Goal: Task Accomplishment & Management: Use online tool/utility

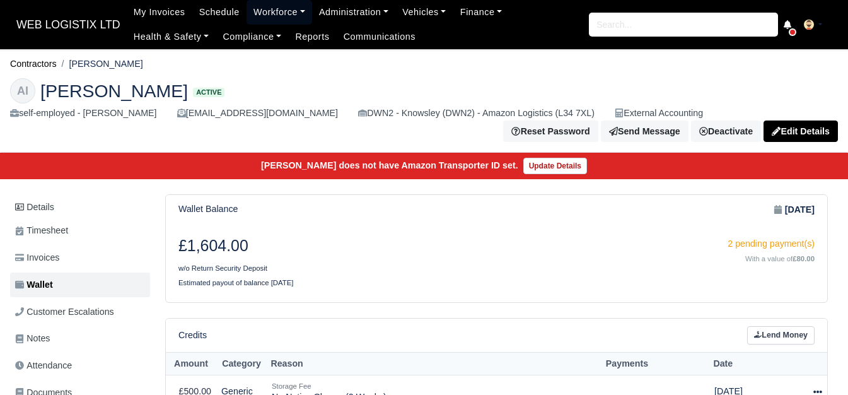
click at [268, 18] on link "Workforce" at bounding box center [279, 12] width 66 height 25
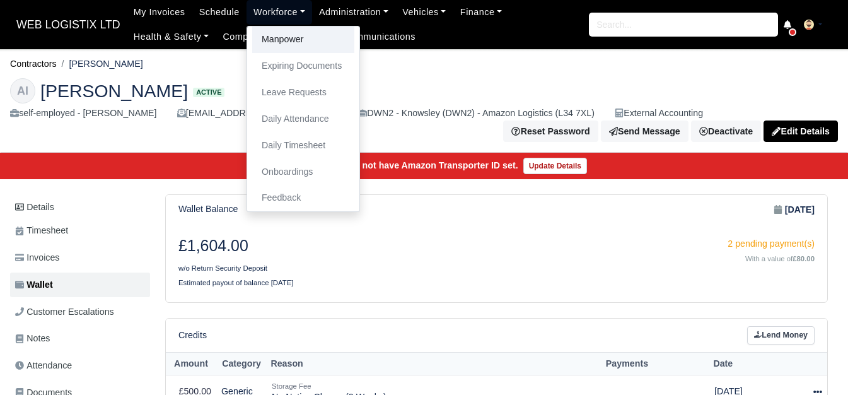
click at [286, 42] on link "Manpower" at bounding box center [303, 39] width 102 height 26
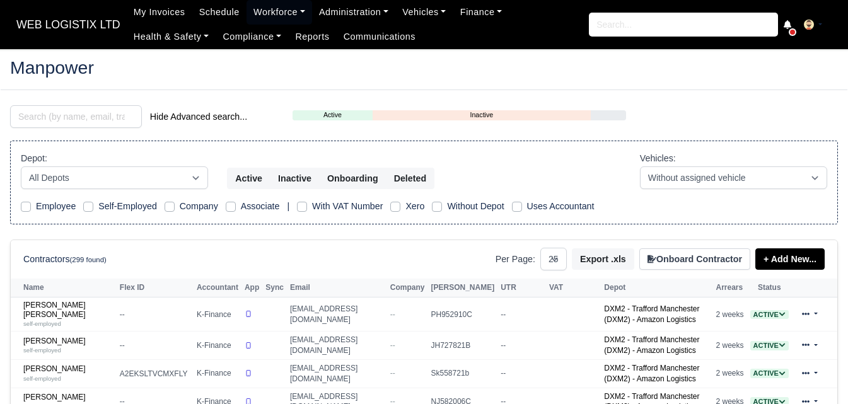
select select "25"
click at [97, 117] on input "search" at bounding box center [76, 116] width 132 height 23
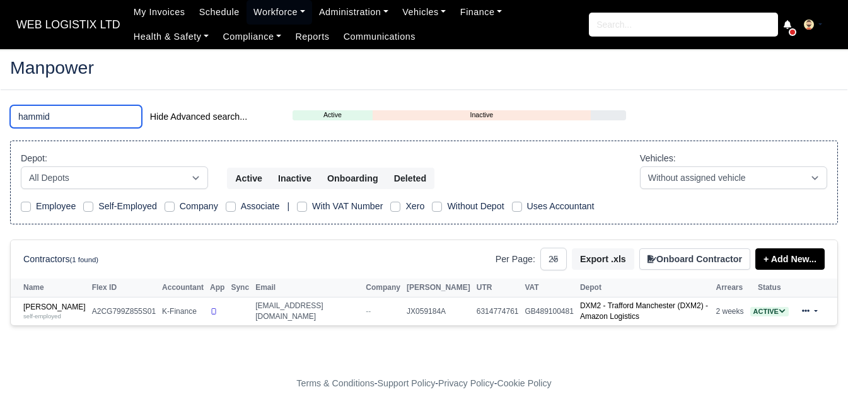
click at [78, 117] on input "hammid" at bounding box center [76, 116] width 132 height 23
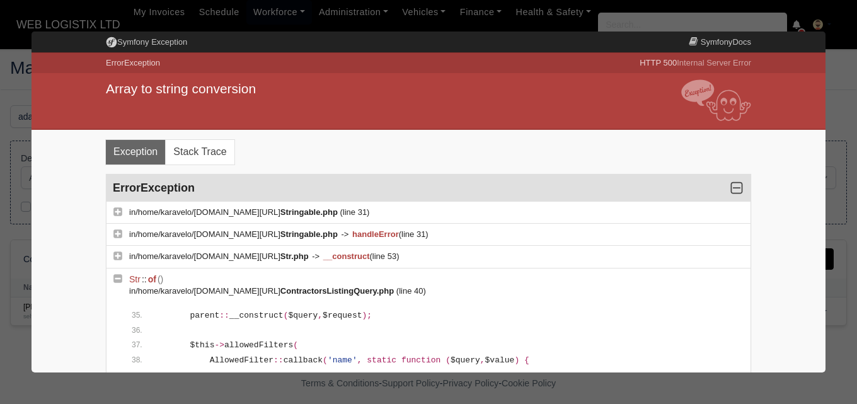
click at [28, 152] on div at bounding box center [428, 202] width 857 height 404
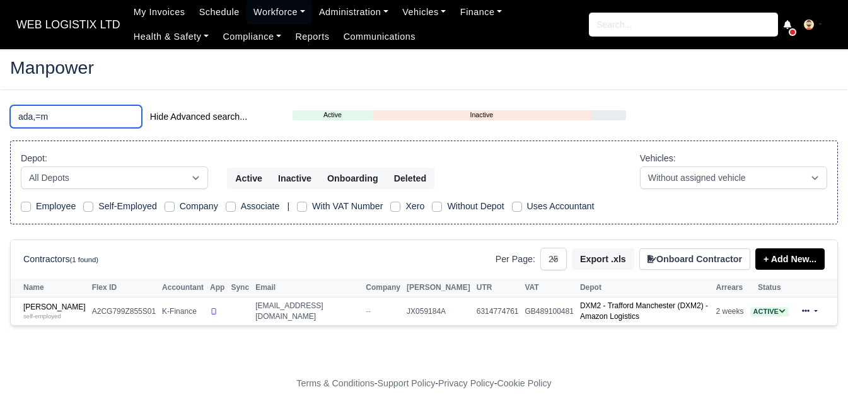
drag, startPoint x: 54, startPoint y: 119, endPoint x: 32, endPoint y: 119, distance: 22.7
click at [32, 119] on input "ada,=m" at bounding box center [76, 116] width 132 height 23
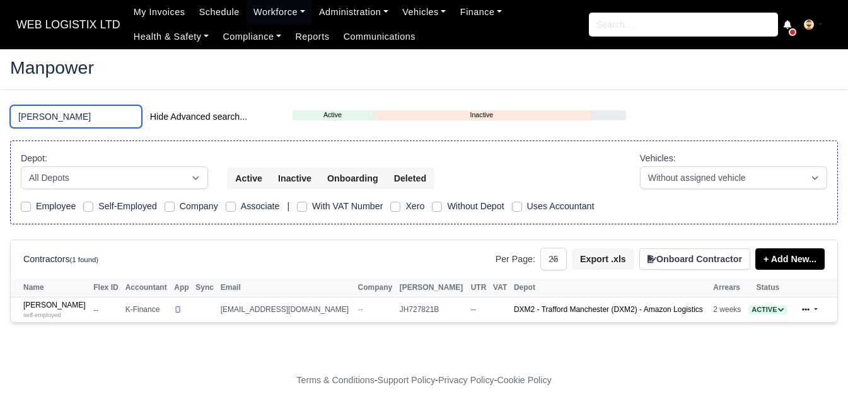
click at [55, 116] on input "adam" at bounding box center [76, 116] width 132 height 23
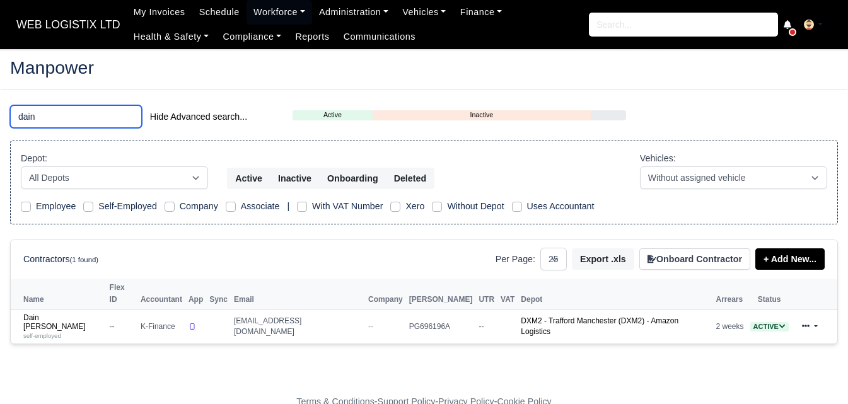
click at [31, 107] on input "dain" at bounding box center [76, 116] width 132 height 23
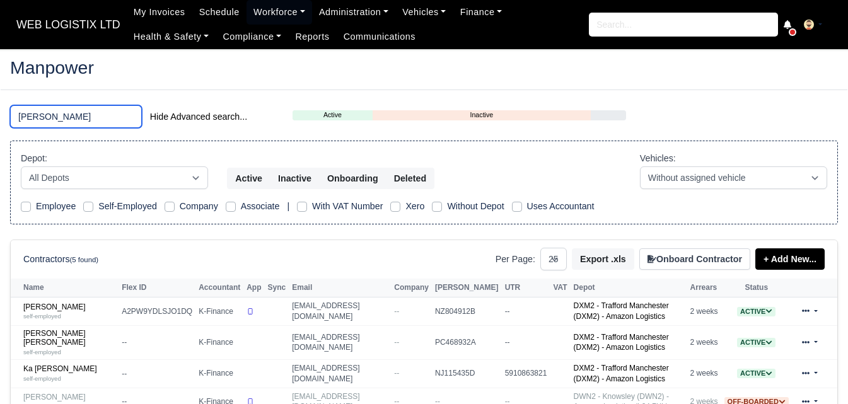
click at [71, 108] on input "gary" at bounding box center [76, 116] width 132 height 23
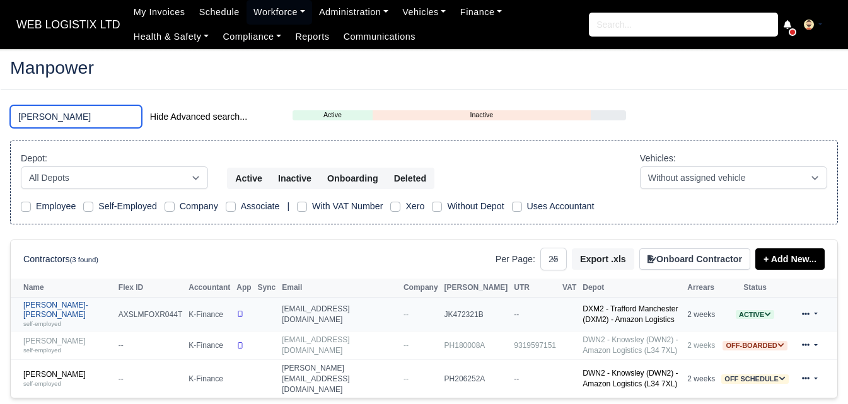
type input "leon"
click at [66, 319] on div "self-employed" at bounding box center [67, 323] width 89 height 9
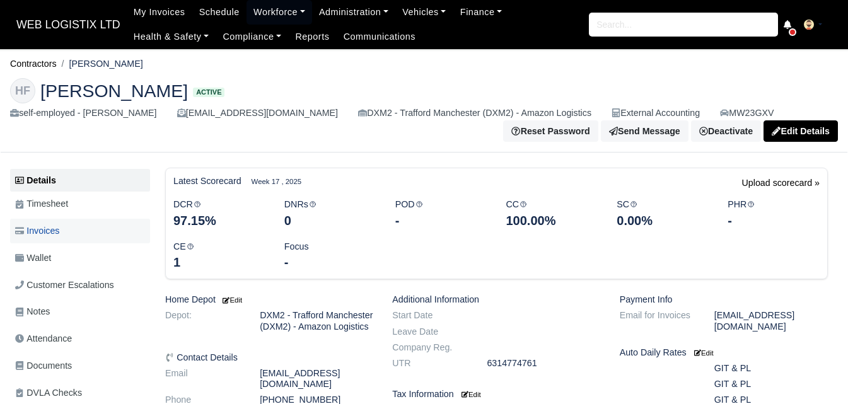
click at [69, 241] on link "Invoices" at bounding box center [80, 231] width 140 height 25
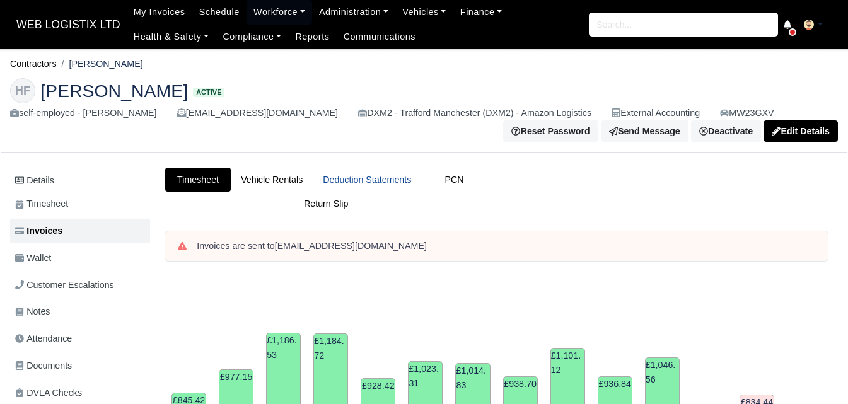
click at [391, 182] on link "Deduction Statements" at bounding box center [367, 180] width 108 height 25
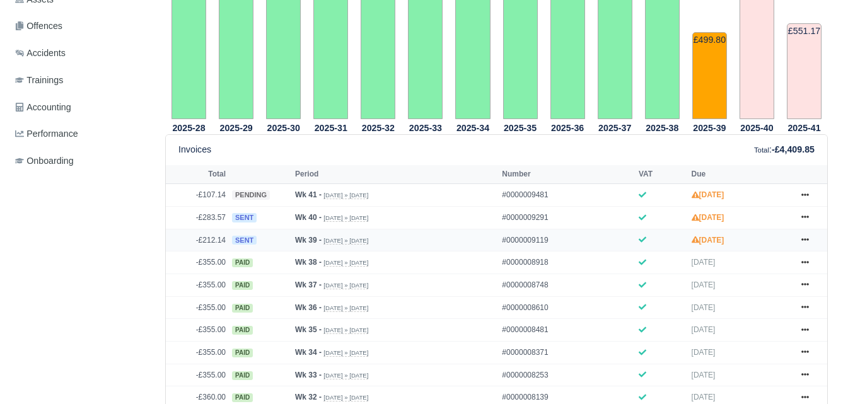
scroll to position [420, 0]
click at [808, 243] on icon at bounding box center [805, 240] width 8 height 8
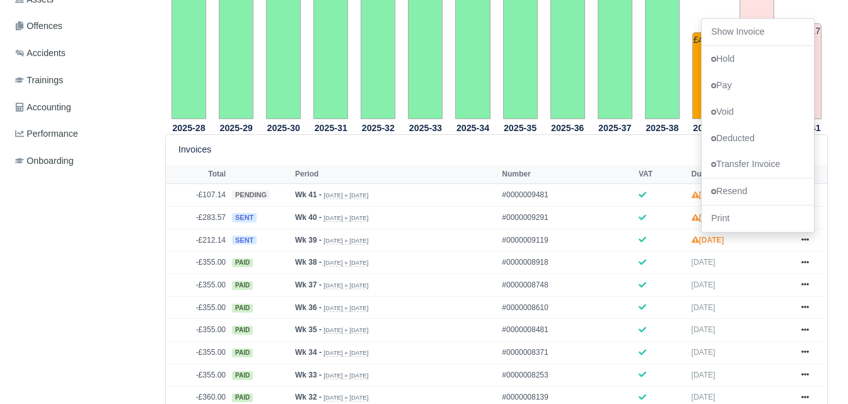
click at [103, 231] on div "Details Timesheet Invoices Wallet Customer Escalations Notes Attendance Documen…" at bounding box center [82, 391] width 145 height 1289
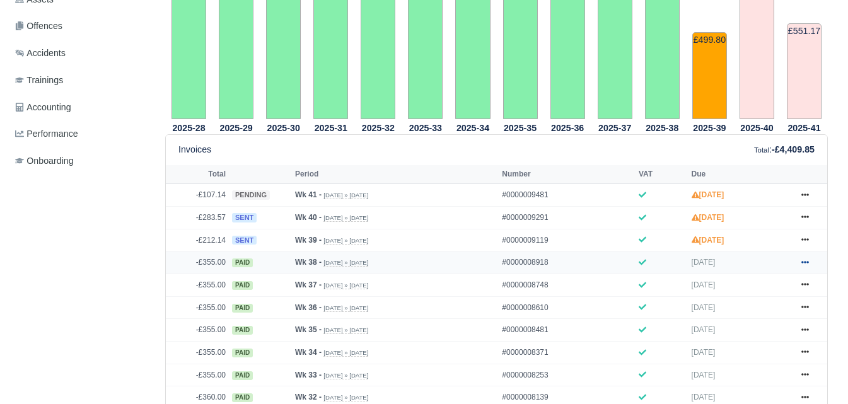
click at [801, 262] on icon at bounding box center [805, 262] width 8 height 8
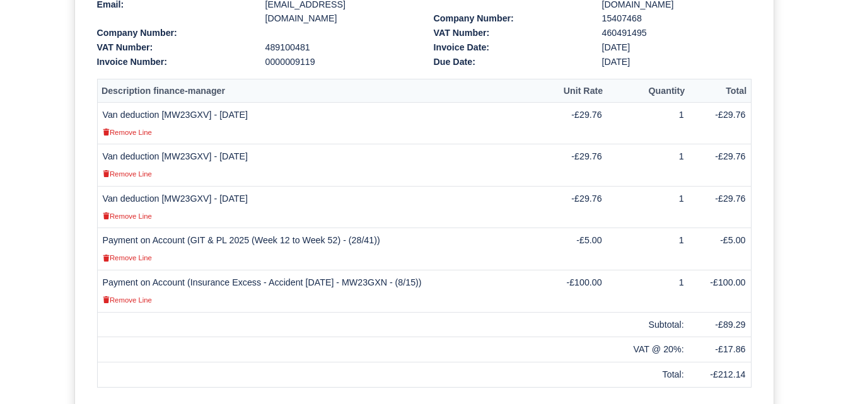
scroll to position [354, 0]
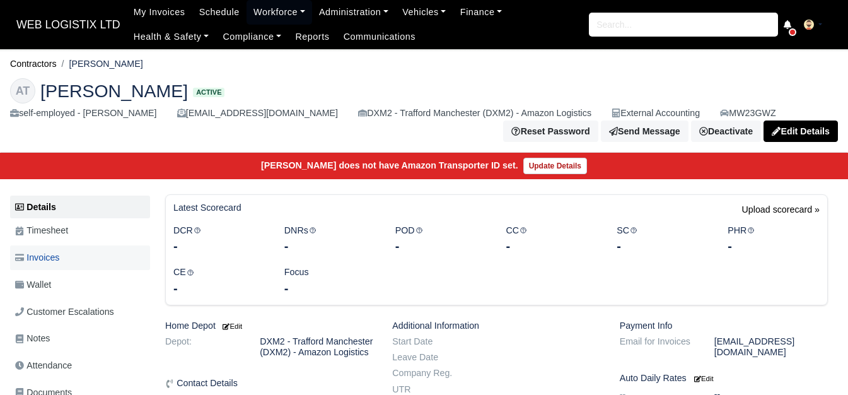
click at [47, 257] on span "Invoices" at bounding box center [37, 257] width 44 height 14
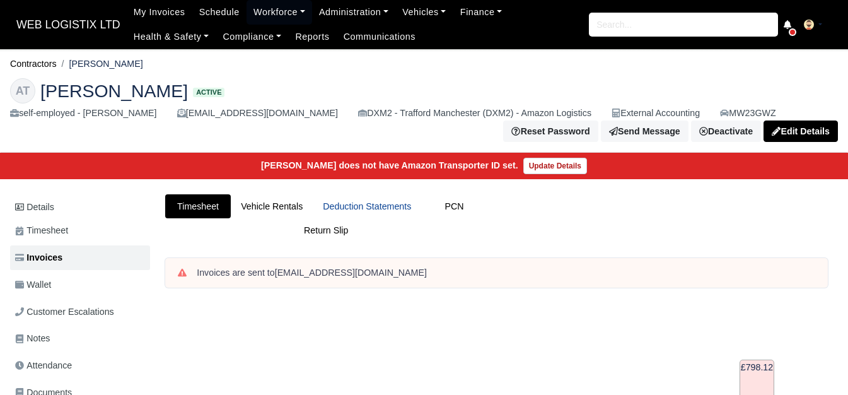
click at [403, 209] on link "Deduction Statements" at bounding box center [367, 206] width 108 height 25
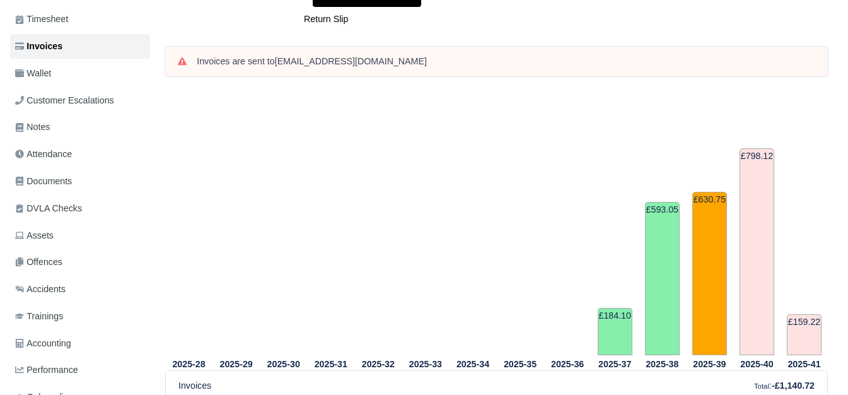
scroll to position [420, 0]
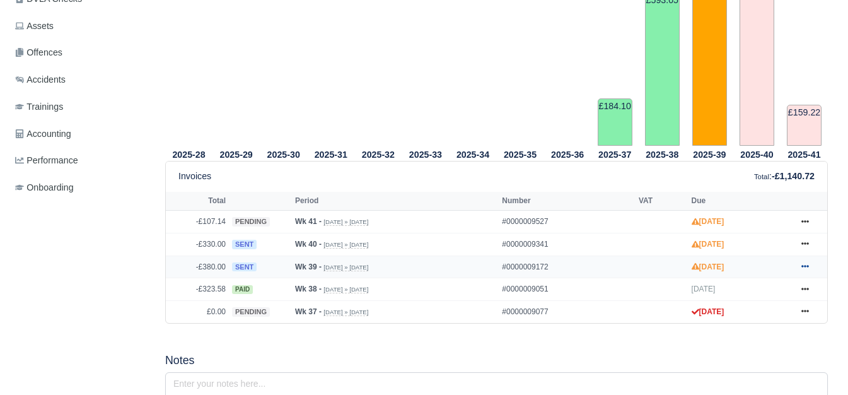
click at [806, 268] on icon at bounding box center [805, 266] width 8 height 3
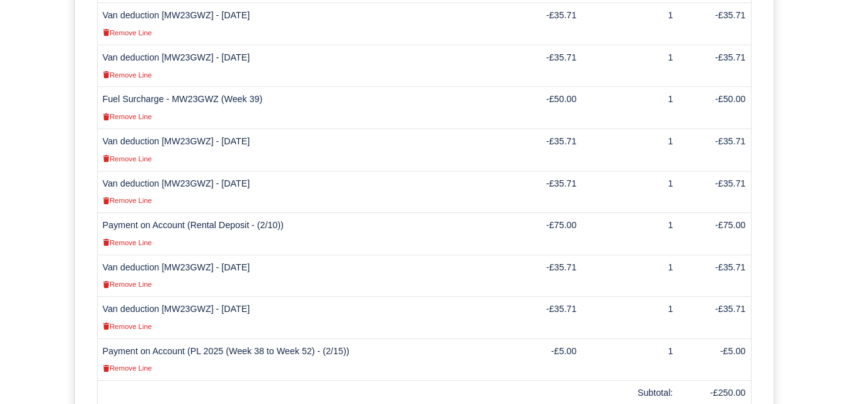
scroll to position [368, 0]
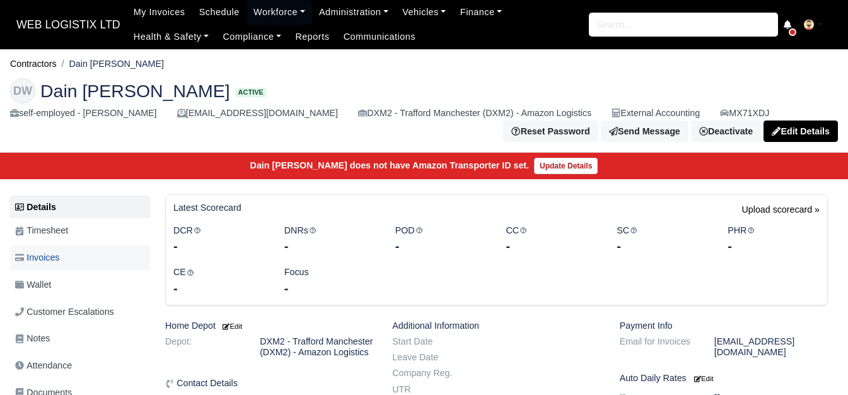
click at [83, 249] on link "Invoices" at bounding box center [80, 257] width 140 height 25
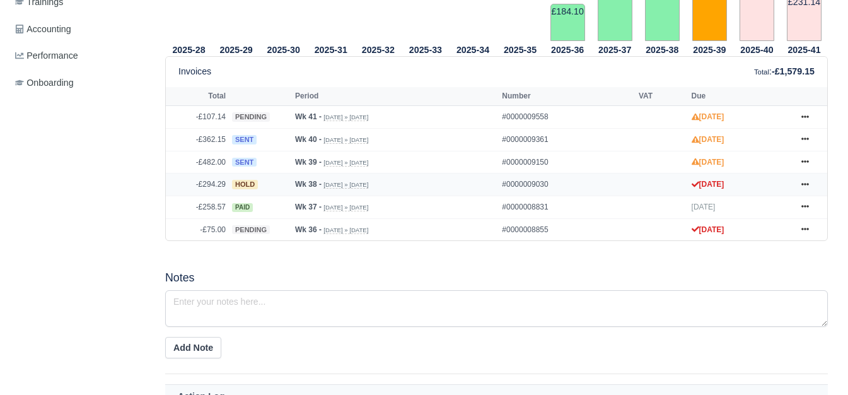
scroll to position [525, 0]
click at [801, 165] on icon at bounding box center [805, 162] width 8 height 8
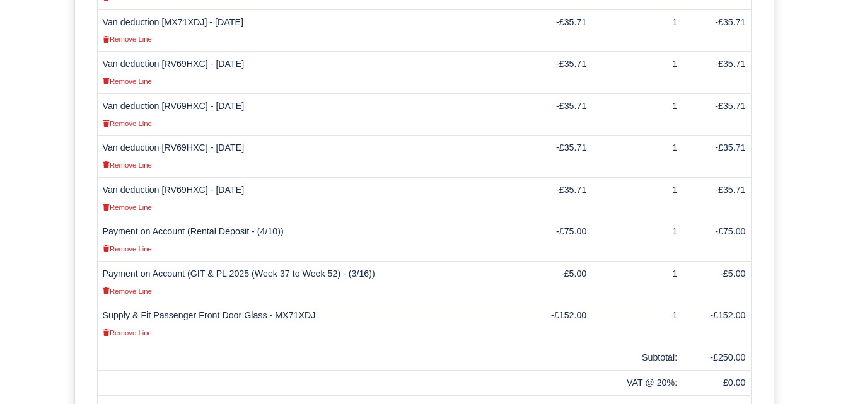
scroll to position [630, 0]
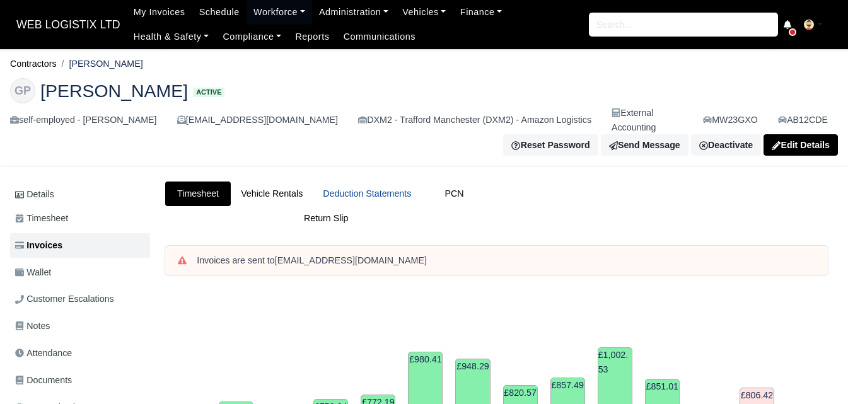
click at [387, 182] on link "Deduction Statements" at bounding box center [367, 194] width 108 height 25
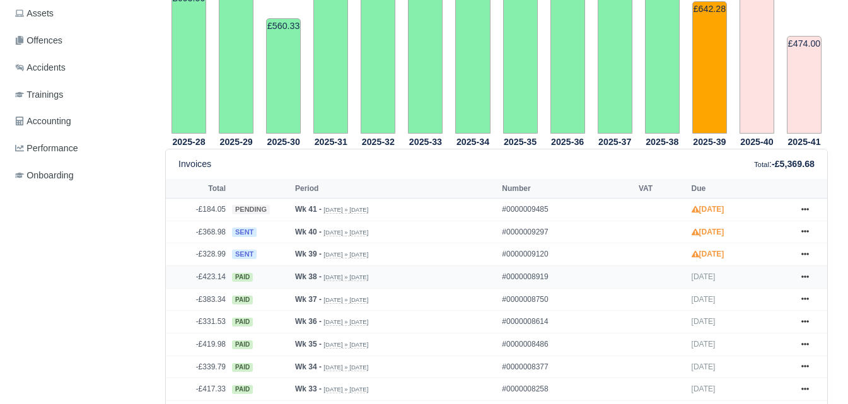
scroll to position [420, 0]
click at [802, 253] on icon at bounding box center [805, 254] width 8 height 3
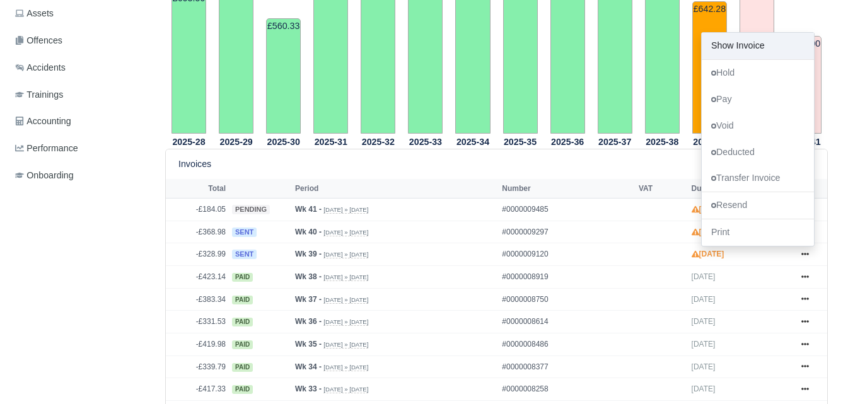
scroll to position [0, 0]
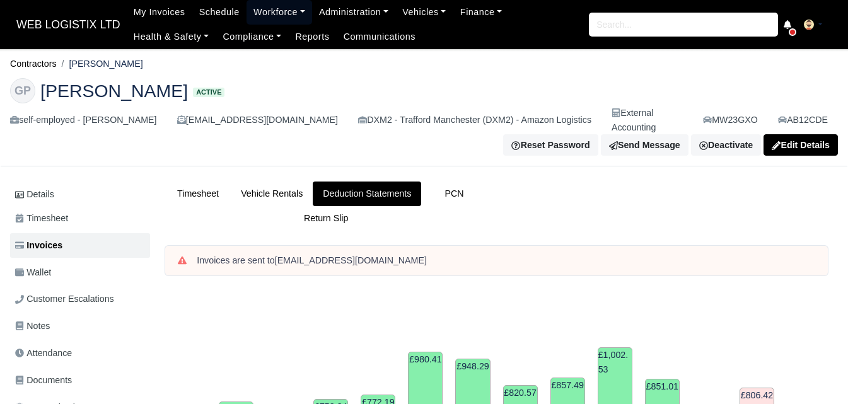
click at [273, 3] on link "Workforce" at bounding box center [279, 12] width 66 height 25
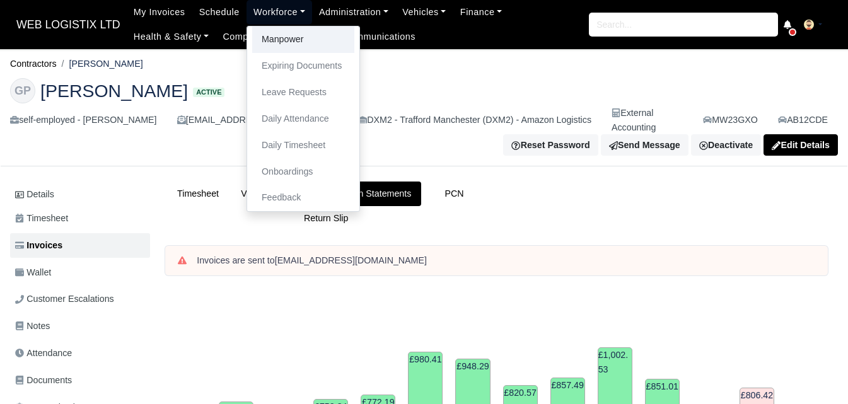
click at [272, 41] on link "Manpower" at bounding box center [303, 39] width 102 height 26
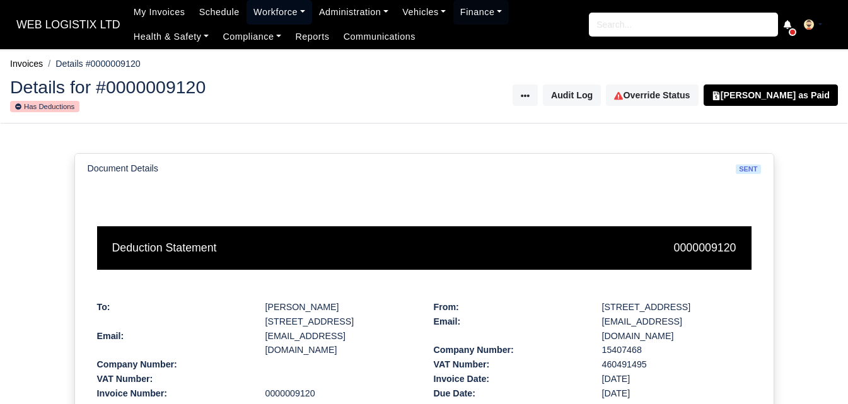
click at [259, 9] on link "Workforce" at bounding box center [279, 12] width 66 height 25
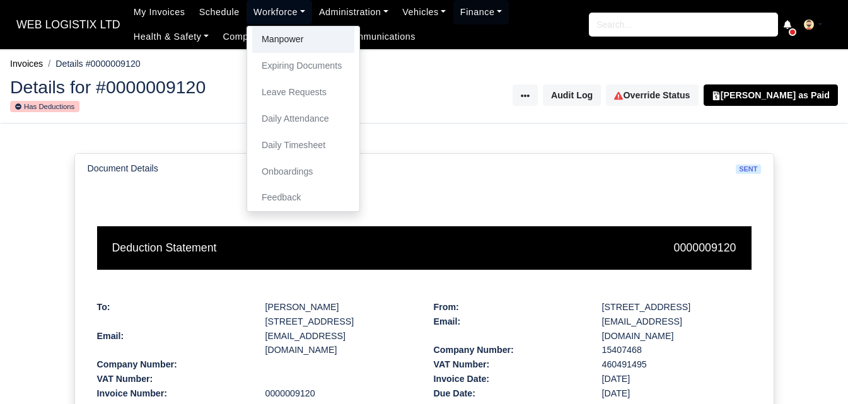
click at [267, 43] on link "Manpower" at bounding box center [303, 39] width 102 height 26
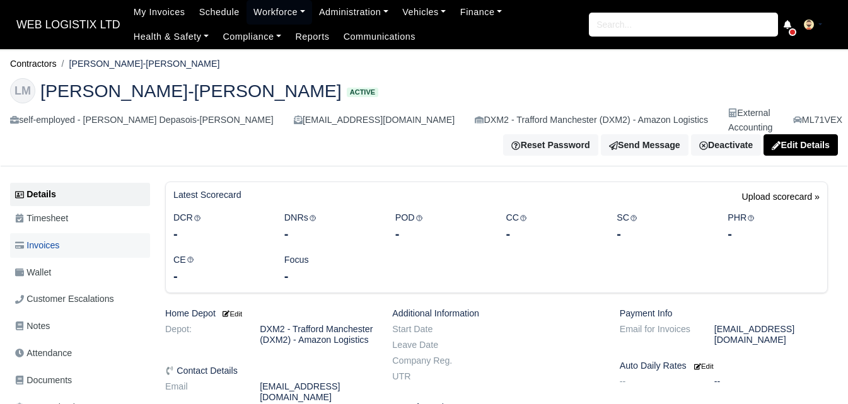
click at [76, 233] on link "Invoices" at bounding box center [80, 245] width 140 height 25
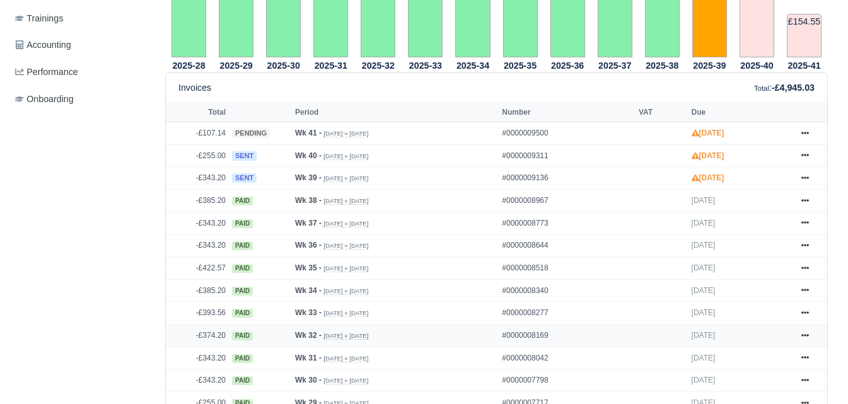
scroll to position [525, 0]
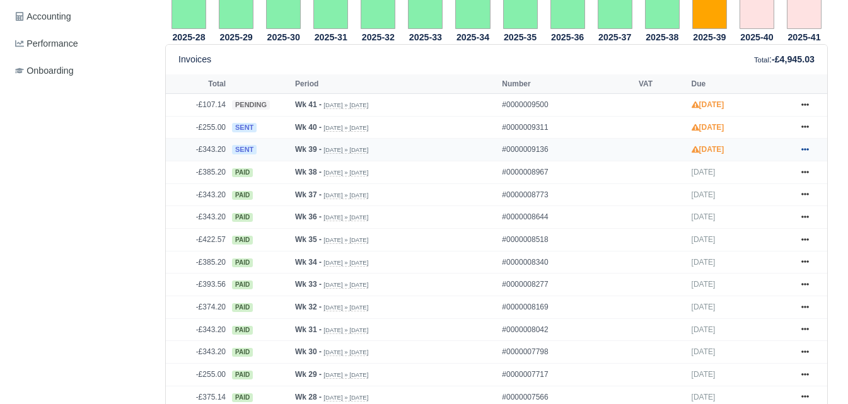
click at [802, 146] on icon at bounding box center [805, 150] width 8 height 8
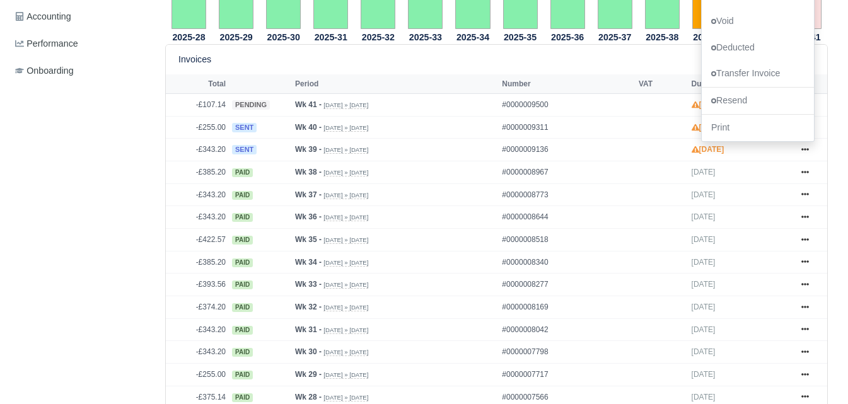
scroll to position [0, 0]
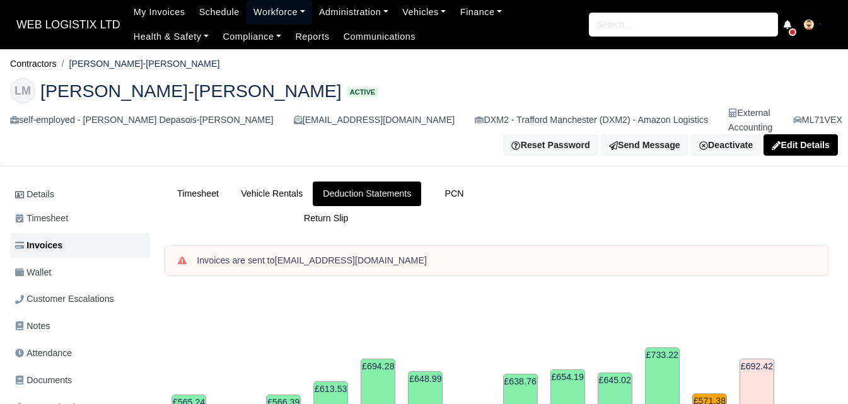
click at [277, 9] on link "Workforce" at bounding box center [279, 12] width 66 height 25
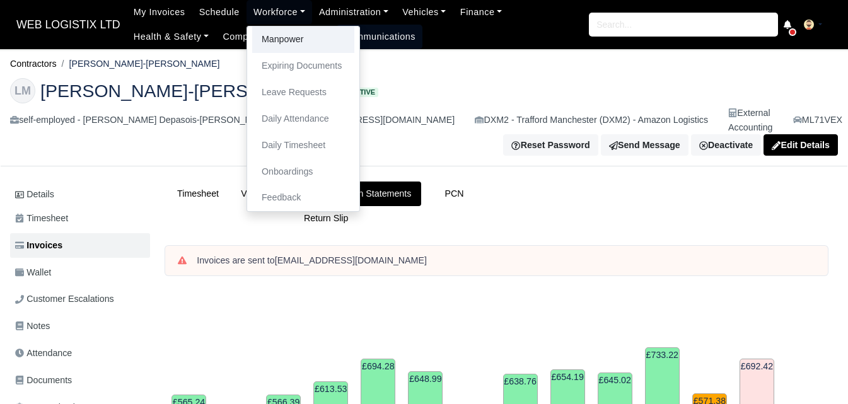
click at [275, 43] on link "Manpower" at bounding box center [303, 39] width 102 height 26
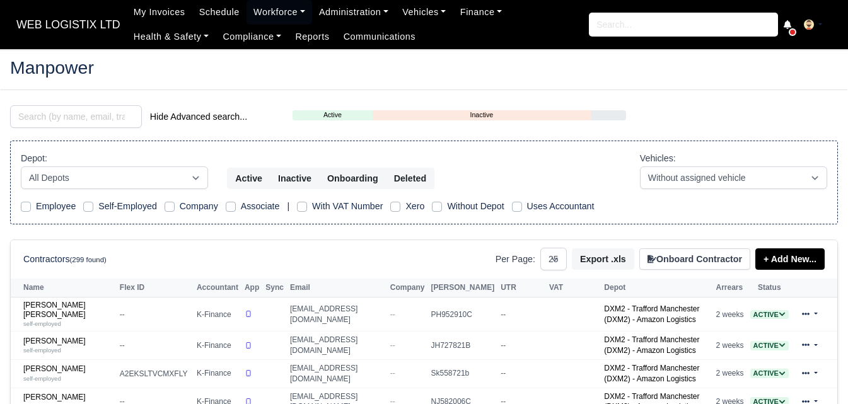
select select "25"
click at [66, 115] on input "search" at bounding box center [76, 116] width 132 height 23
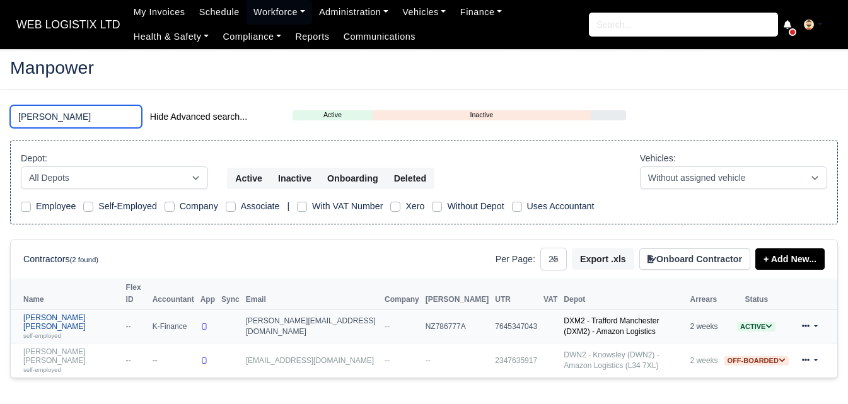
type input "marcus"
click at [55, 331] on div "self-employed" at bounding box center [71, 335] width 96 height 9
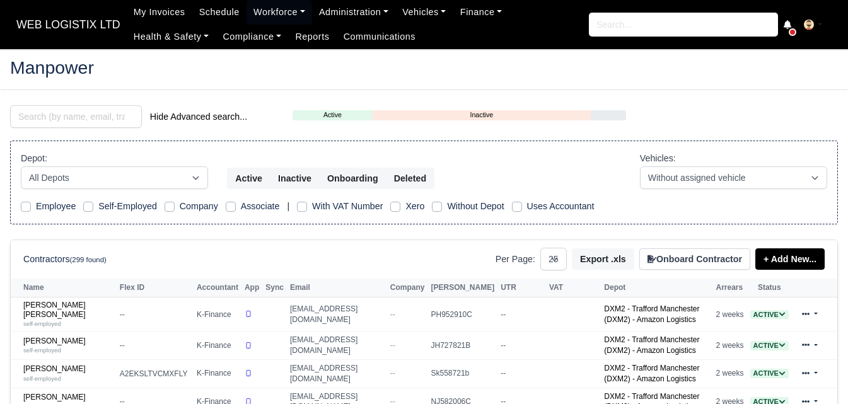
select select "25"
click at [60, 122] on input "search" at bounding box center [76, 116] width 132 height 23
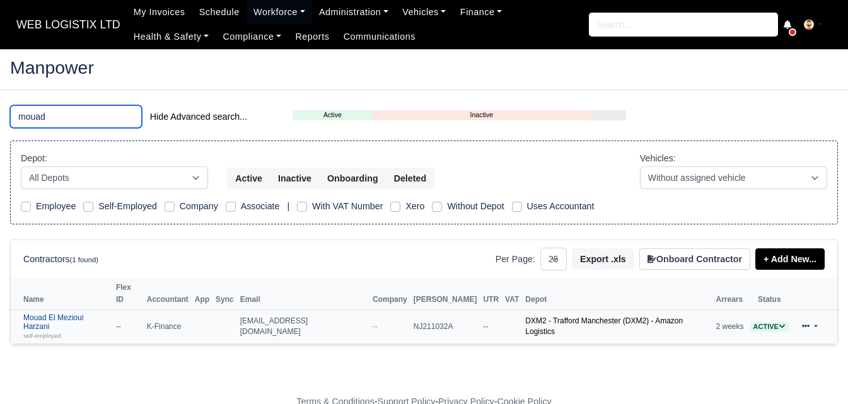
type input "mouad"
click at [65, 331] on div "self-employed" at bounding box center [66, 335] width 86 height 9
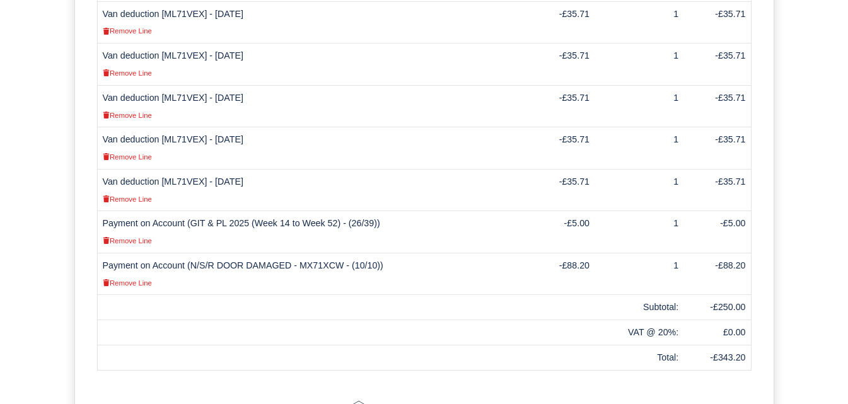
scroll to position [612, 0]
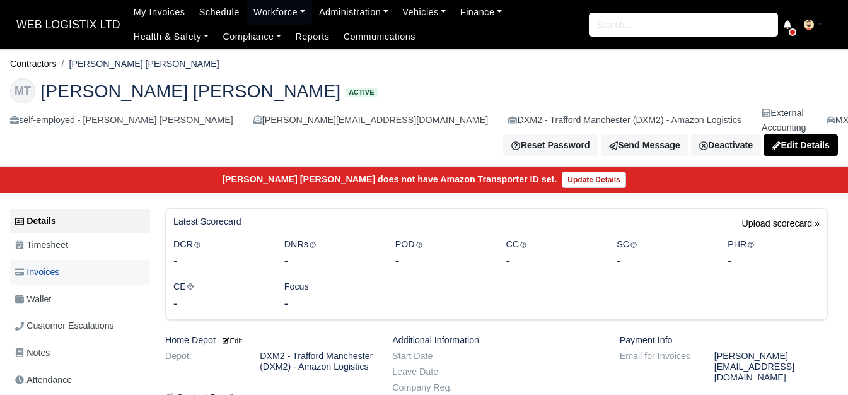
click at [50, 268] on link "Invoices" at bounding box center [80, 272] width 140 height 25
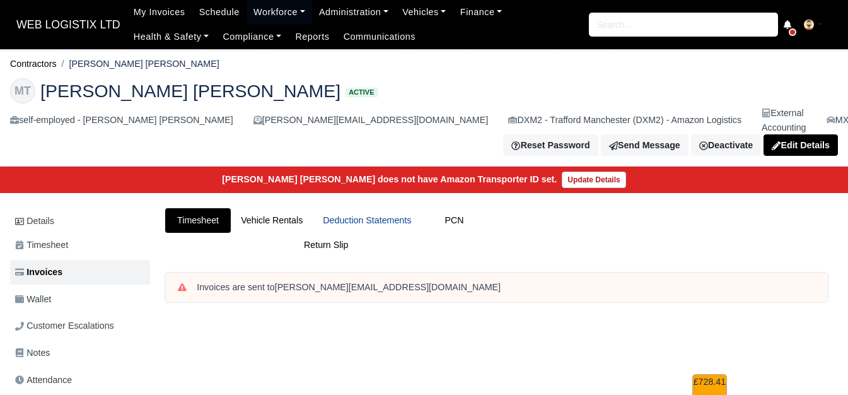
click at [407, 208] on link "Deduction Statements" at bounding box center [367, 220] width 108 height 25
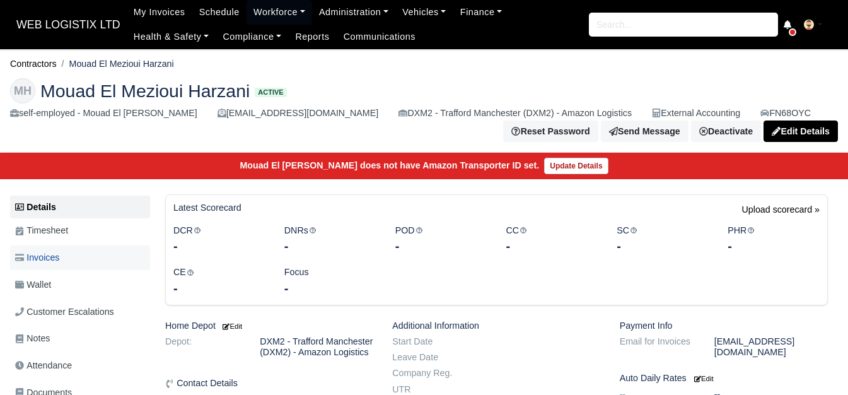
click at [98, 255] on link "Invoices" at bounding box center [80, 257] width 140 height 25
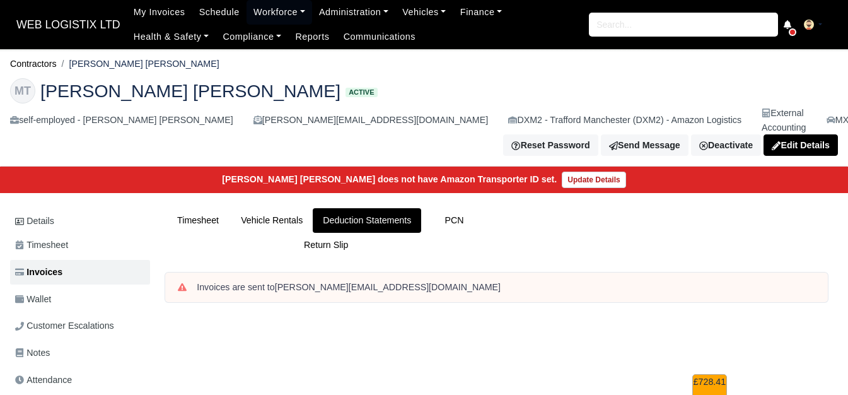
scroll to position [420, 0]
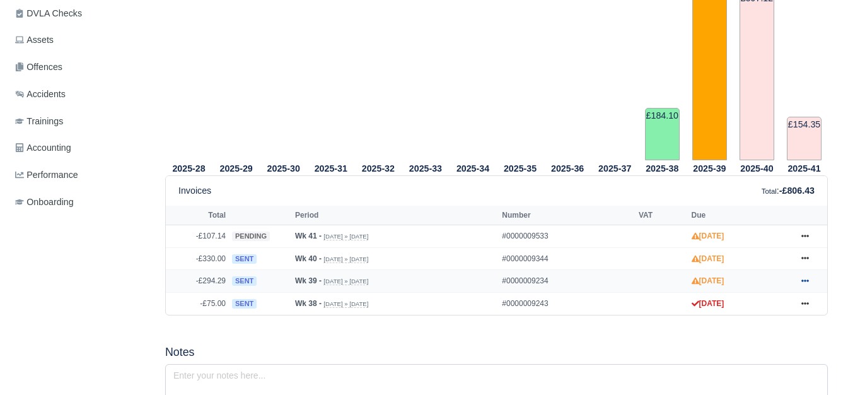
click at [805, 279] on icon at bounding box center [805, 280] width 8 height 3
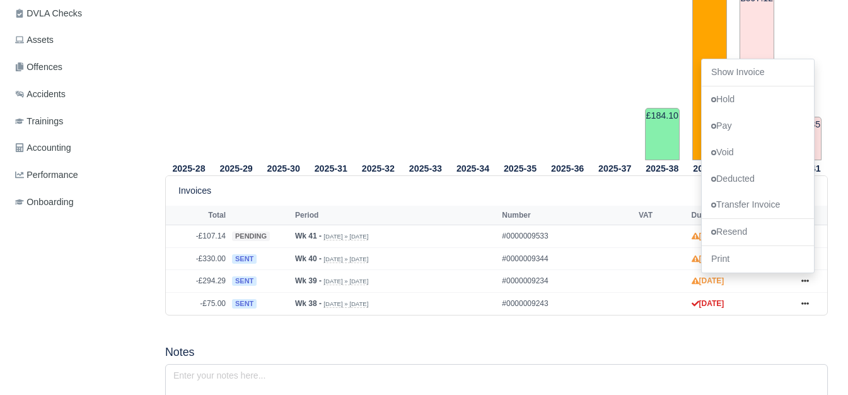
click at [458, 323] on div "2025-28 2025-29 2025-30 2025-31 2025-32 2025-33 2025-34 2025-35 2025-36" at bounding box center [496, 343] width 681 height 903
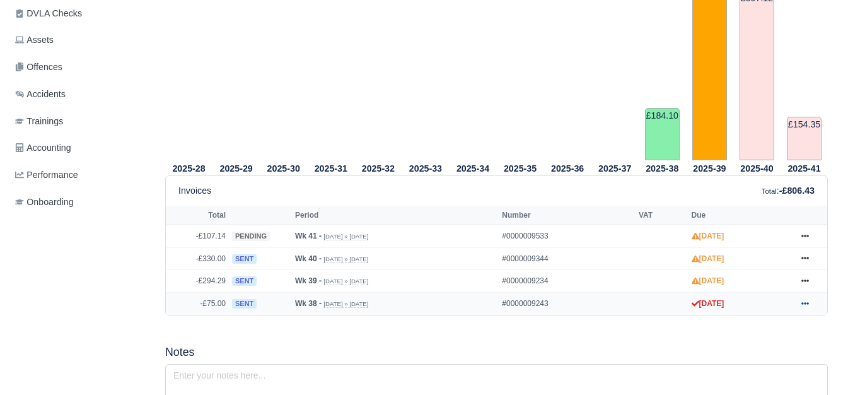
click at [804, 299] on icon at bounding box center [805, 303] width 8 height 8
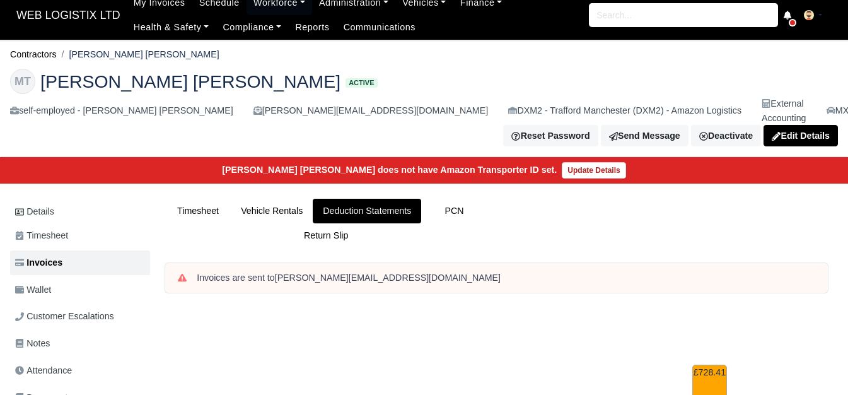
scroll to position [0, 0]
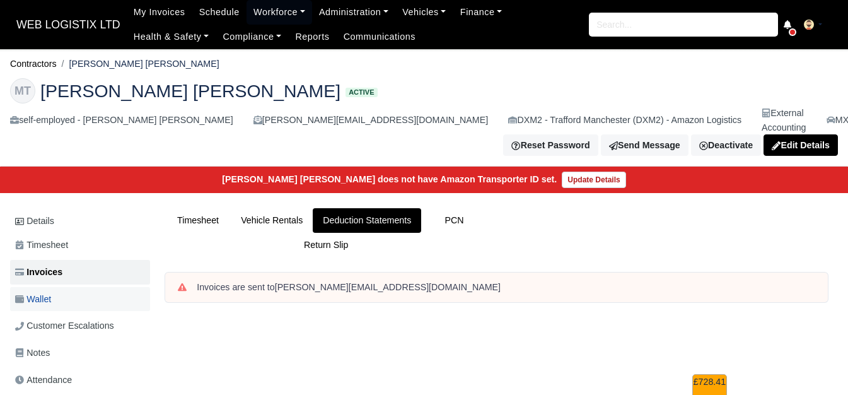
click at [66, 290] on link "Wallet" at bounding box center [80, 299] width 140 height 25
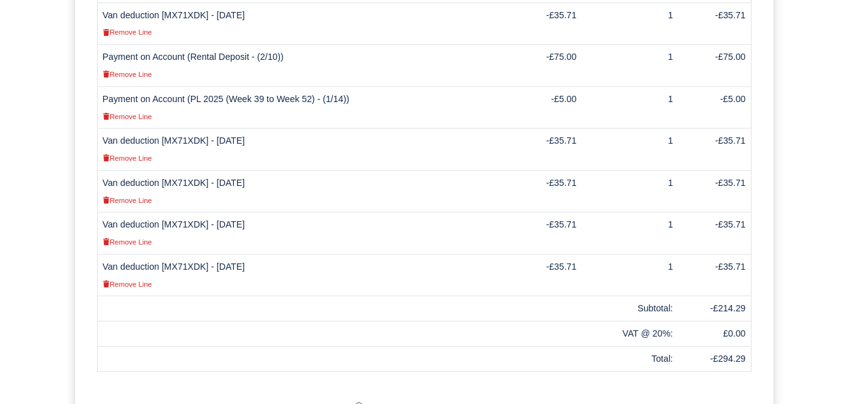
scroll to position [584, 0]
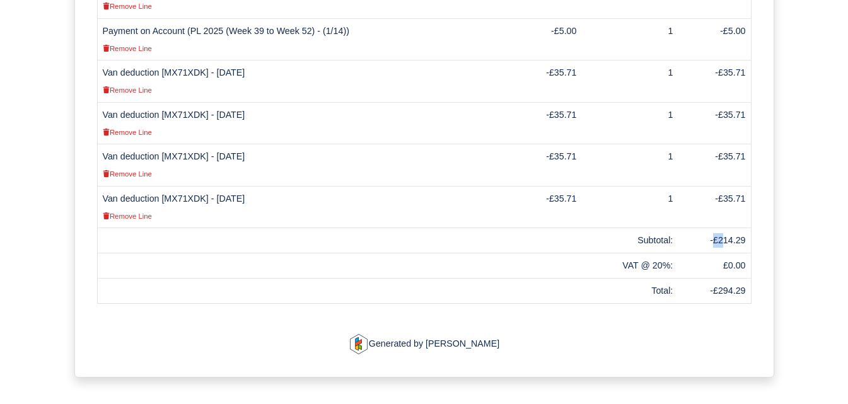
drag, startPoint x: 715, startPoint y: 195, endPoint x: 726, endPoint y: 196, distance: 10.1
click at [726, 228] on td "-£214.29" at bounding box center [714, 240] width 73 height 25
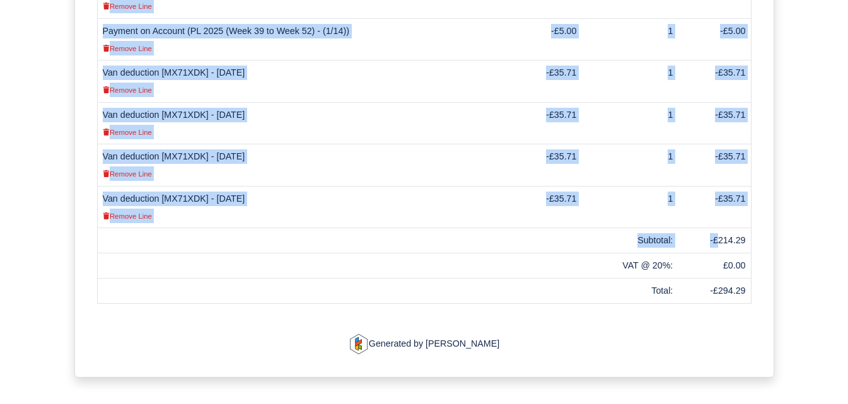
drag, startPoint x: 721, startPoint y: 195, endPoint x: 752, endPoint y: 195, distance: 31.5
click at [752, 195] on div "Description finance-manager Unit Rate Quantity Total Van deduction [MX71XDK] - …" at bounding box center [424, 87] width 673 height 434
click at [745, 228] on td "-£214.29" at bounding box center [714, 240] width 73 height 25
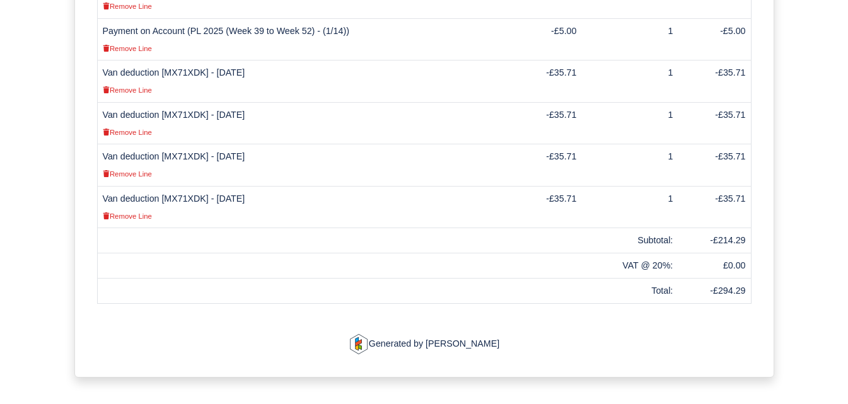
click at [745, 228] on td "-£214.29" at bounding box center [714, 240] width 73 height 25
drag, startPoint x: 720, startPoint y: 199, endPoint x: 744, endPoint y: 200, distance: 24.0
click at [744, 228] on td "-£214.29" at bounding box center [714, 240] width 73 height 25
click at [735, 228] on td "-£214.29" at bounding box center [714, 240] width 73 height 25
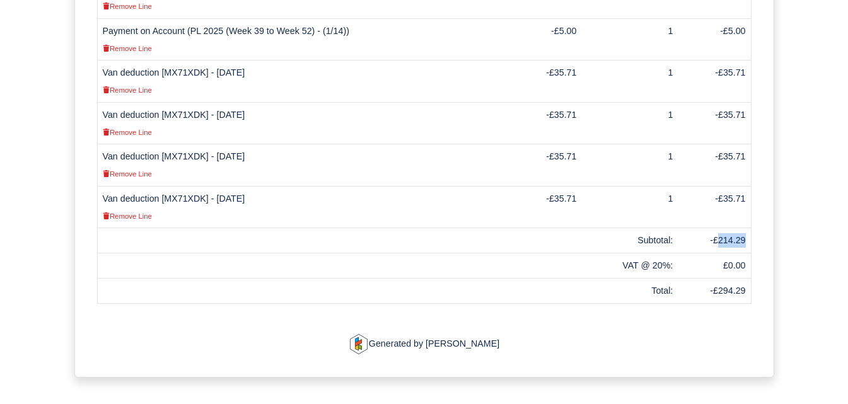
copy td "214.29"
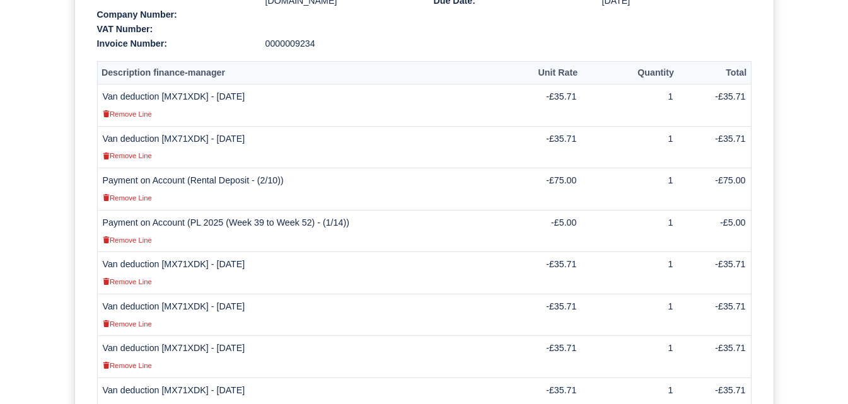
scroll to position [374, 0]
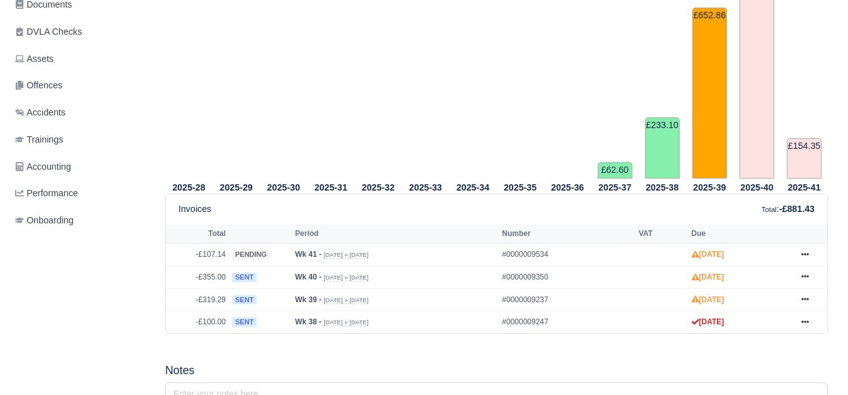
scroll to position [525, 0]
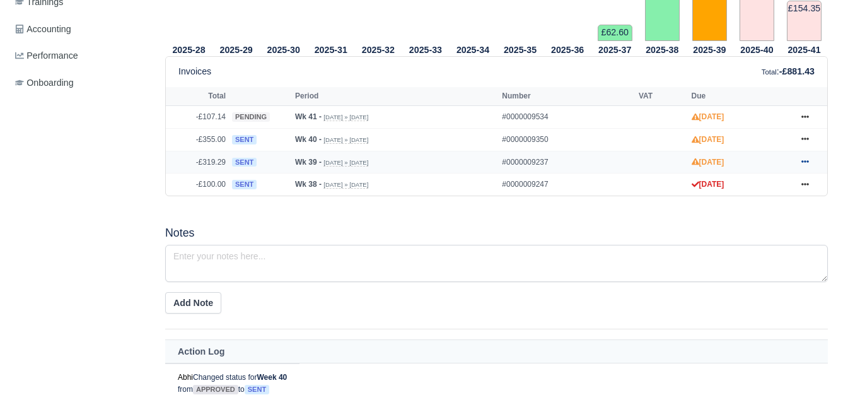
click at [811, 162] on link at bounding box center [805, 162] width 19 height 16
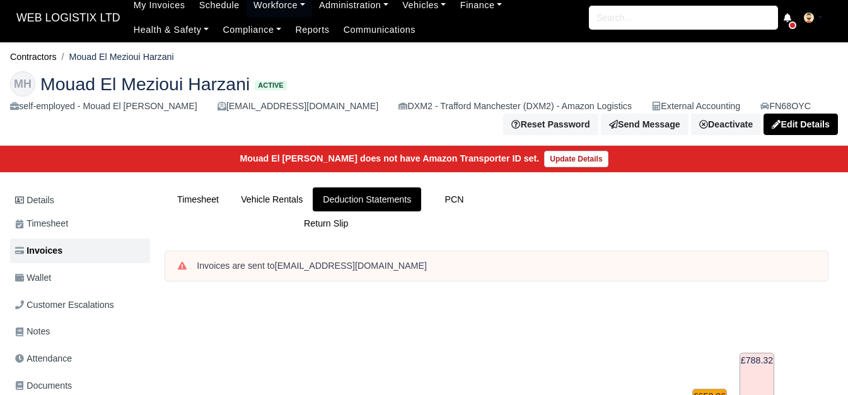
scroll to position [0, 0]
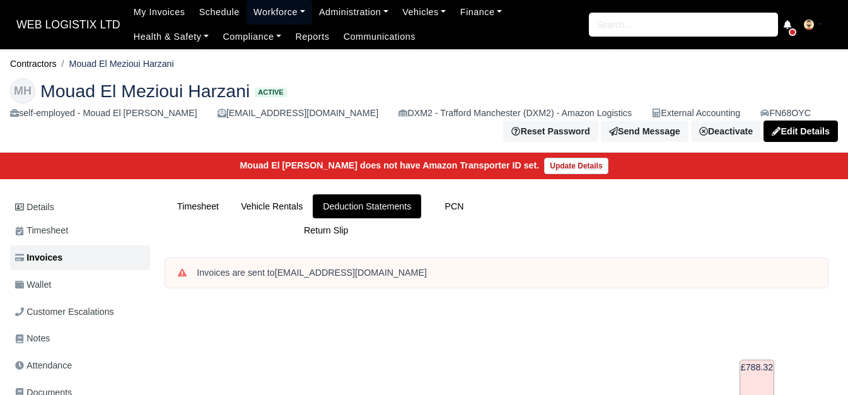
click at [270, 11] on link "Workforce" at bounding box center [279, 12] width 66 height 25
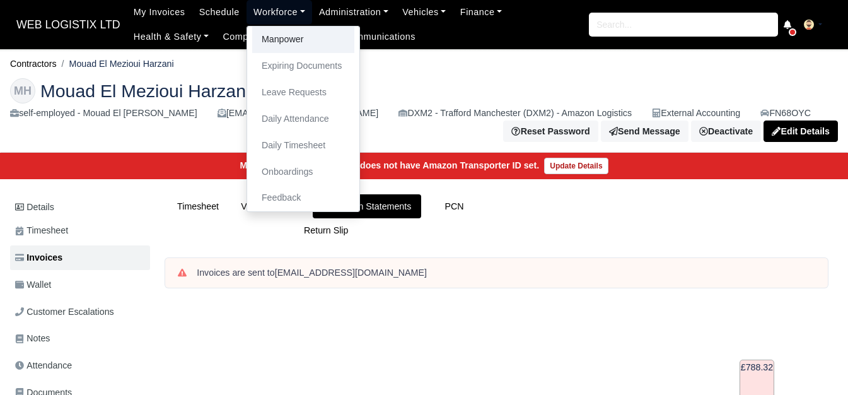
click at [270, 43] on link "Manpower" at bounding box center [303, 39] width 102 height 26
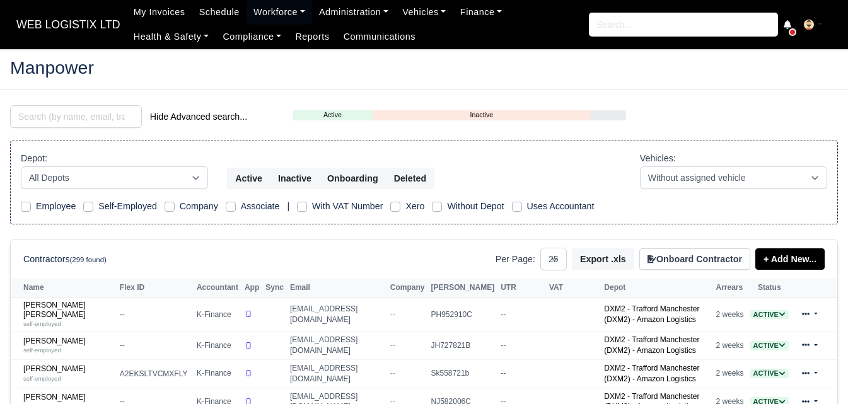
select select "25"
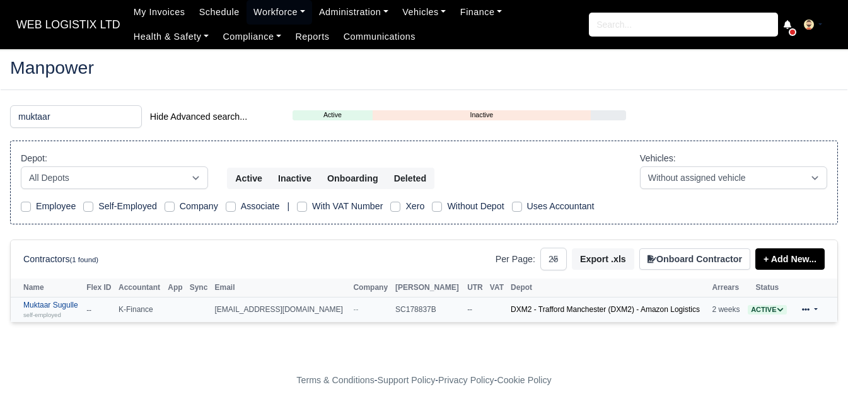
type input "muktaar"
click at [58, 302] on link "Muktaar Sugulle self-employed" at bounding box center [51, 310] width 57 height 18
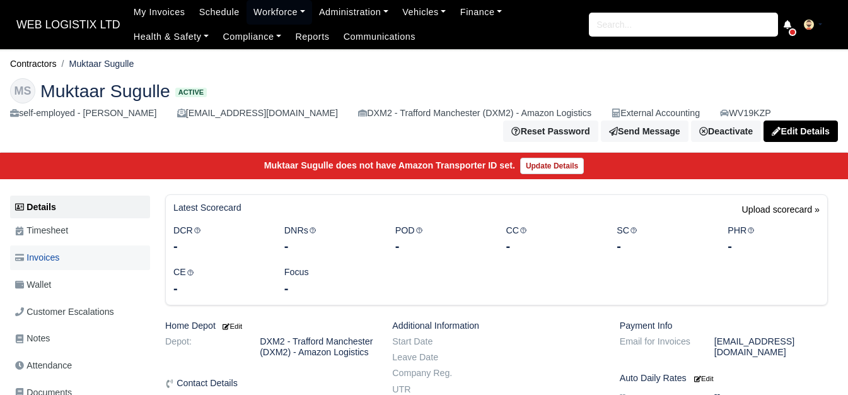
click at [25, 265] on span "Invoices" at bounding box center [37, 257] width 44 height 14
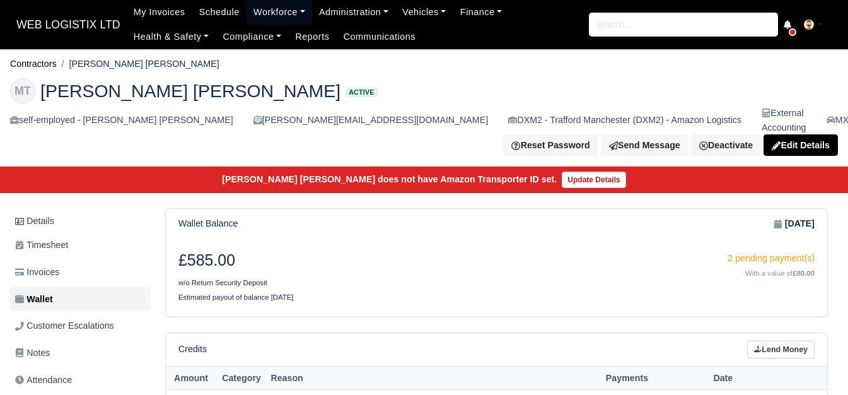
click at [269, 13] on link "Workforce" at bounding box center [279, 12] width 66 height 25
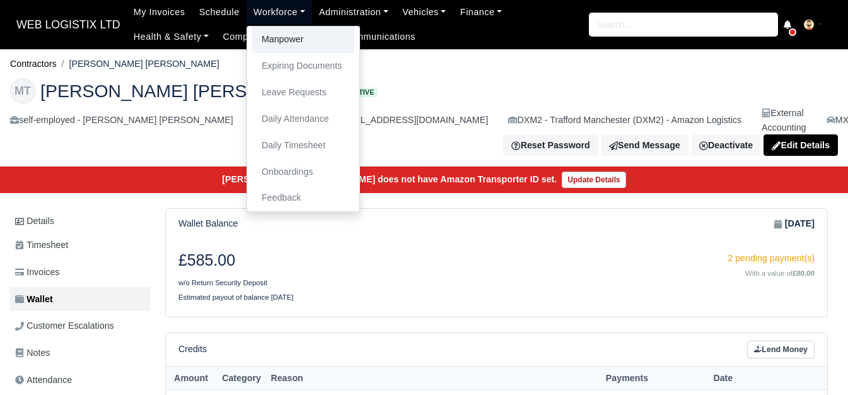
click at [283, 40] on link "Manpower" at bounding box center [303, 39] width 102 height 26
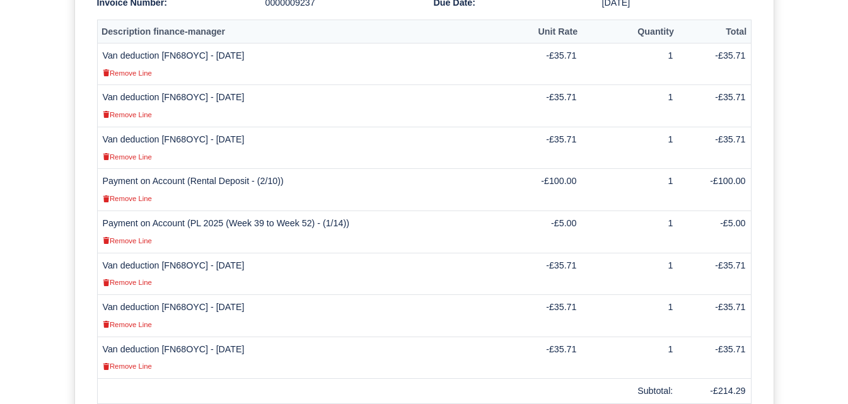
scroll to position [420, 0]
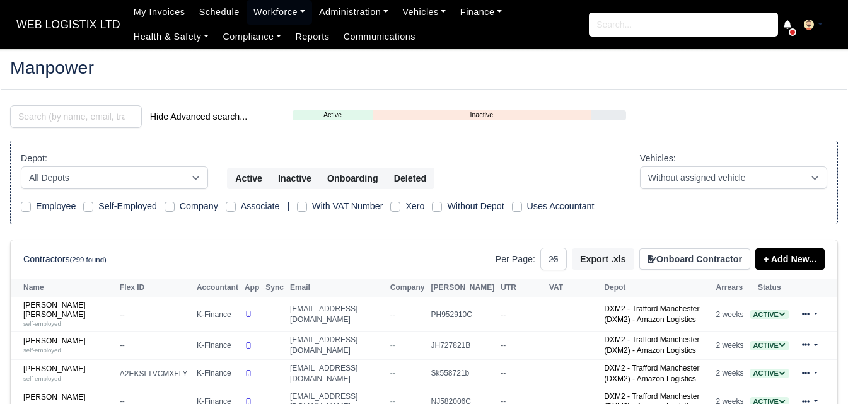
select select "25"
click at [123, 124] on input "search" at bounding box center [76, 116] width 132 height 23
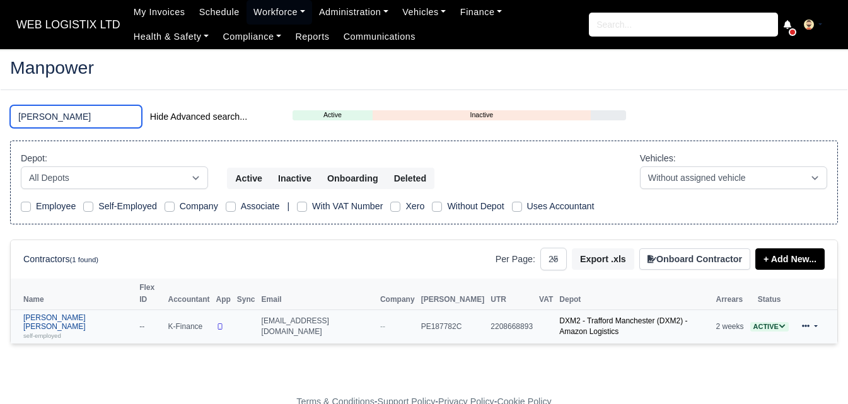
type input "paige"
click at [62, 331] on div "self-employed" at bounding box center [78, 335] width 110 height 9
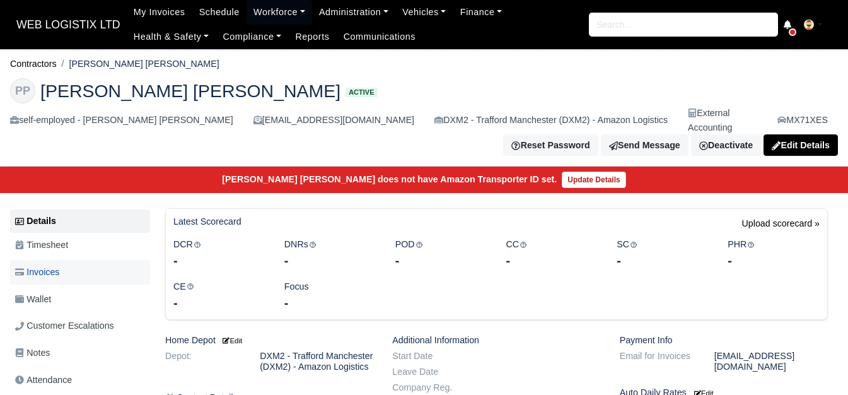
click at [43, 265] on span "Invoices" at bounding box center [37, 272] width 44 height 14
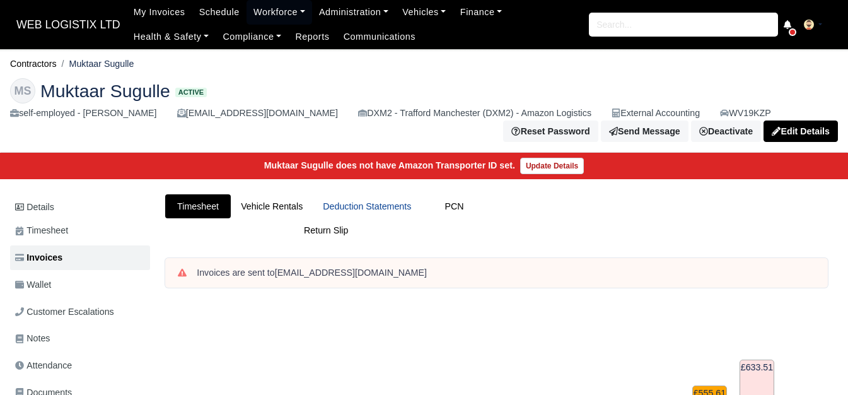
click at [393, 213] on link "Deduction Statements" at bounding box center [367, 206] width 108 height 25
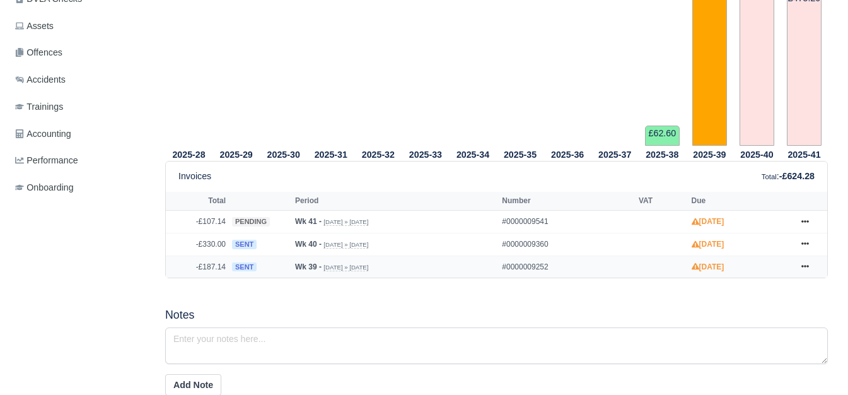
scroll to position [420, 0]
click at [806, 268] on icon at bounding box center [805, 266] width 8 height 8
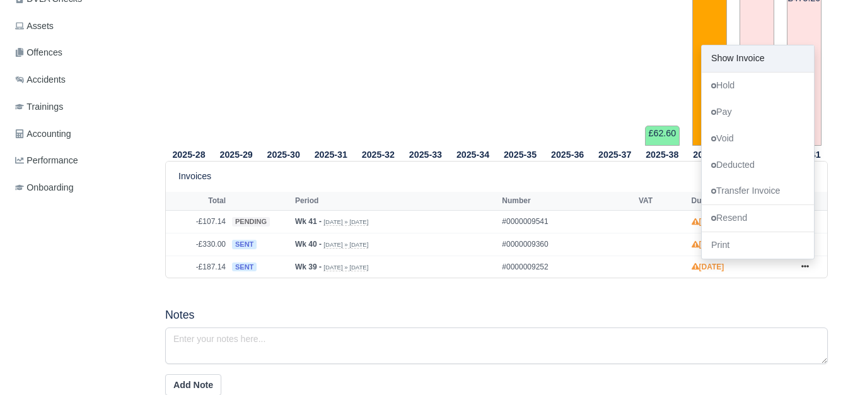
scroll to position [0, 0]
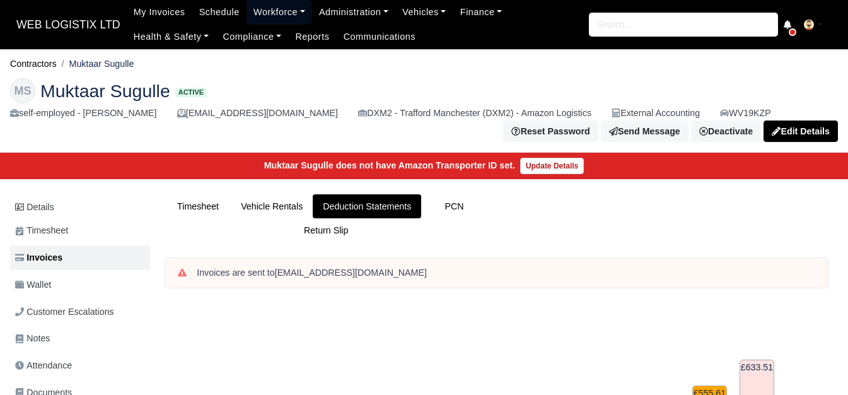
click at [252, 13] on link "Workforce" at bounding box center [279, 12] width 66 height 25
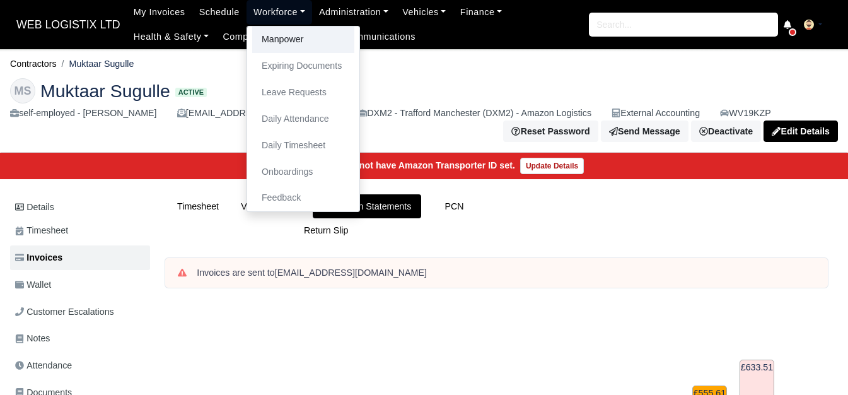
click at [252, 46] on link "Manpower" at bounding box center [303, 39] width 102 height 26
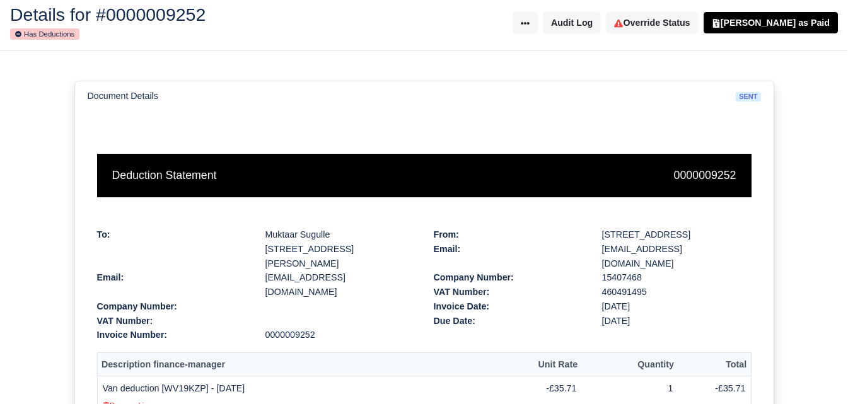
scroll to position [315, 0]
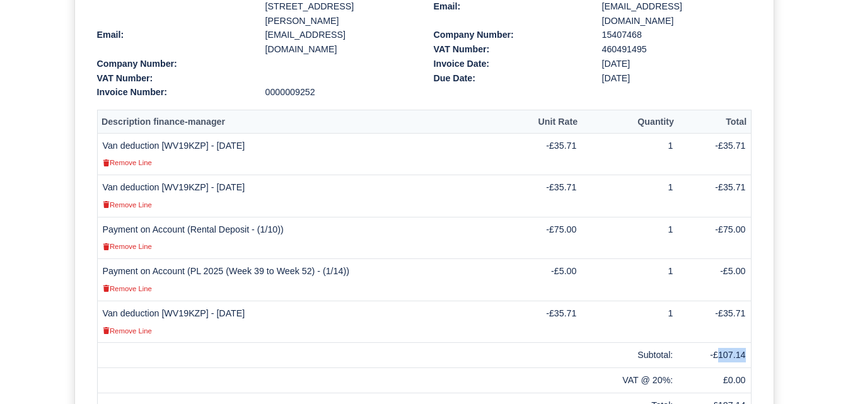
drag, startPoint x: 719, startPoint y: 340, endPoint x: 748, endPoint y: 344, distance: 29.2
click at [748, 344] on td "-£107.14" at bounding box center [714, 355] width 73 height 25
copy td "107.14"
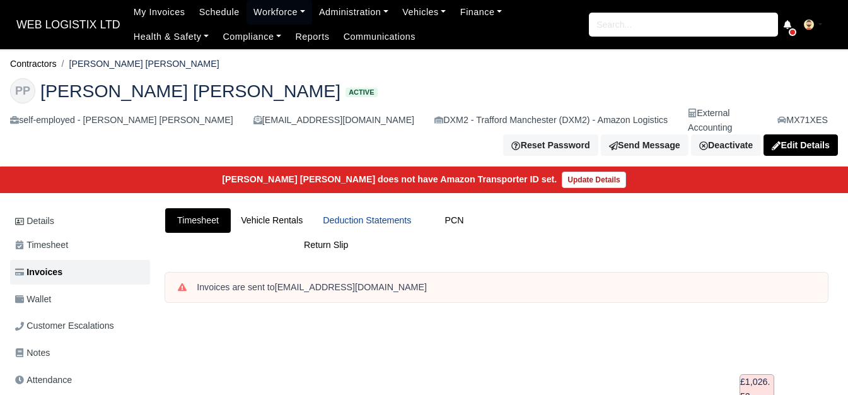
click at [371, 208] on link "Deduction Statements" at bounding box center [367, 220] width 108 height 25
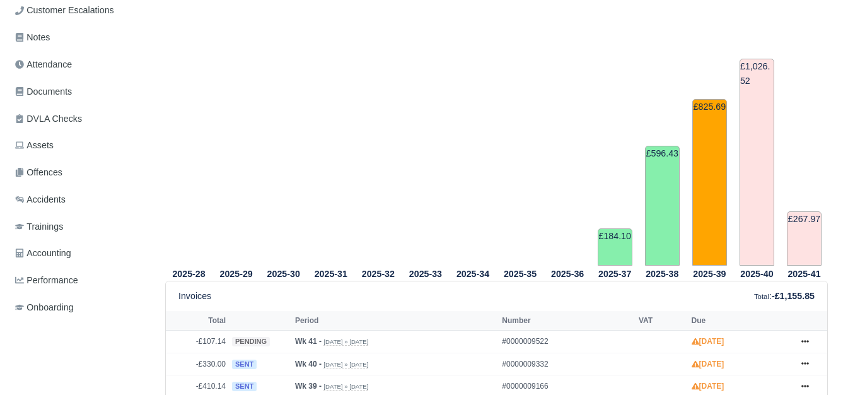
scroll to position [420, 0]
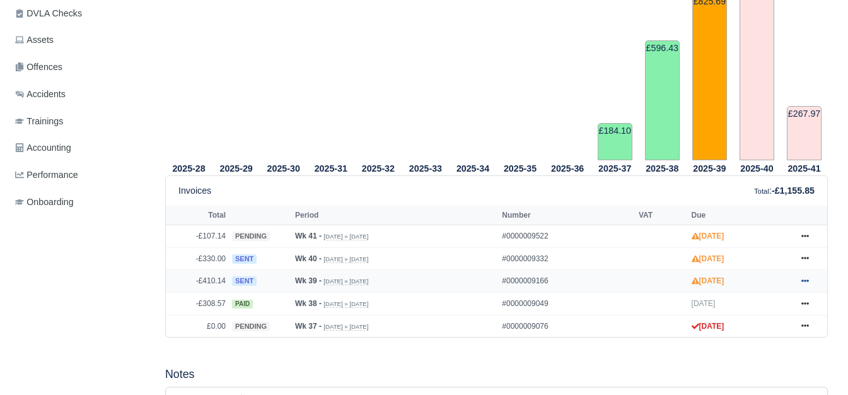
click at [807, 277] on icon at bounding box center [805, 281] width 8 height 8
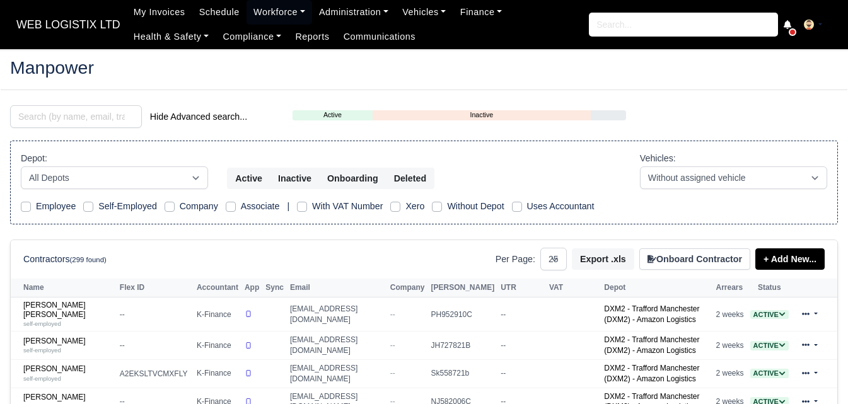
select select "25"
click at [64, 118] on input "search" at bounding box center [76, 116] width 132 height 23
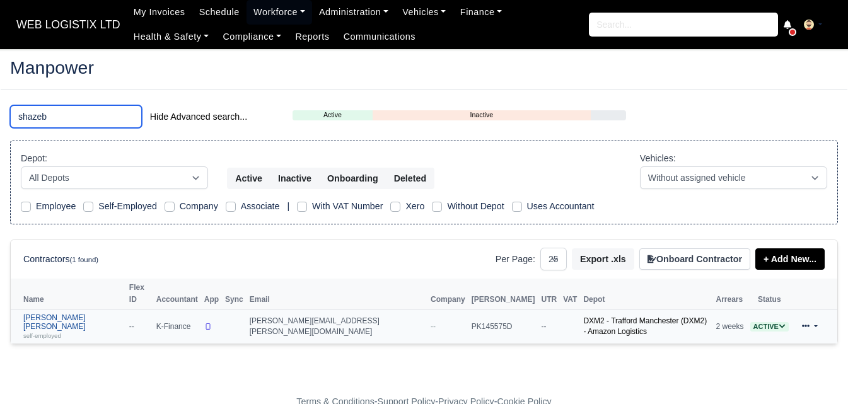
type input "shazeb"
click at [42, 331] on div "self-employed" at bounding box center [73, 335] width 100 height 9
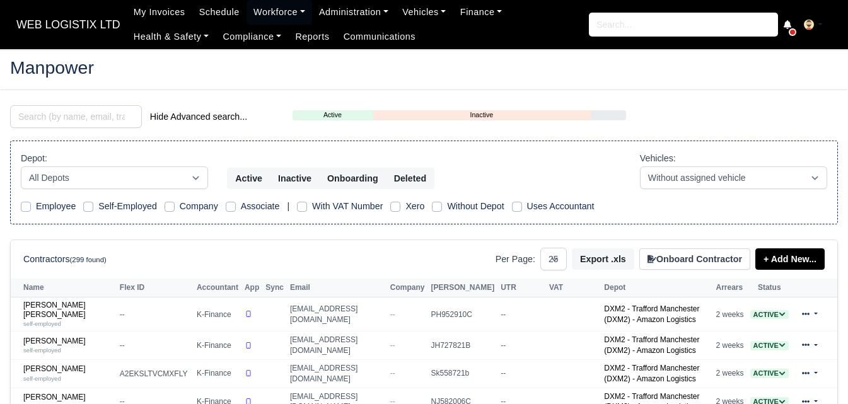
select select "25"
click at [60, 122] on input "search" at bounding box center [76, 116] width 132 height 23
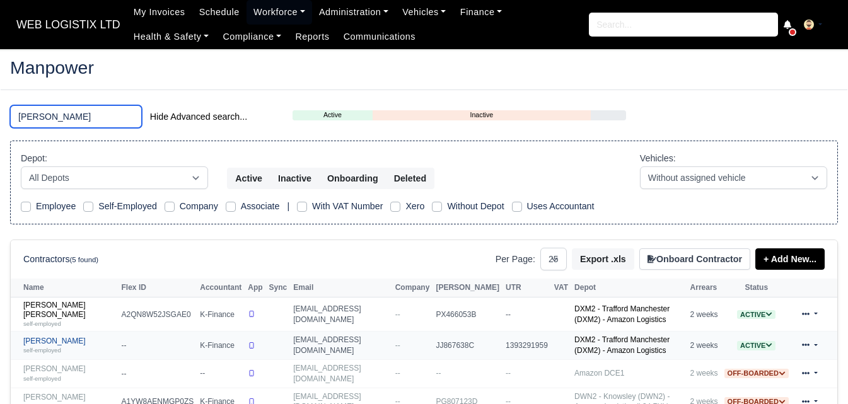
type input "[PERSON_NAME]"
click at [65, 337] on link "Ryan Van Hind self-employed" at bounding box center [69, 346] width 92 height 18
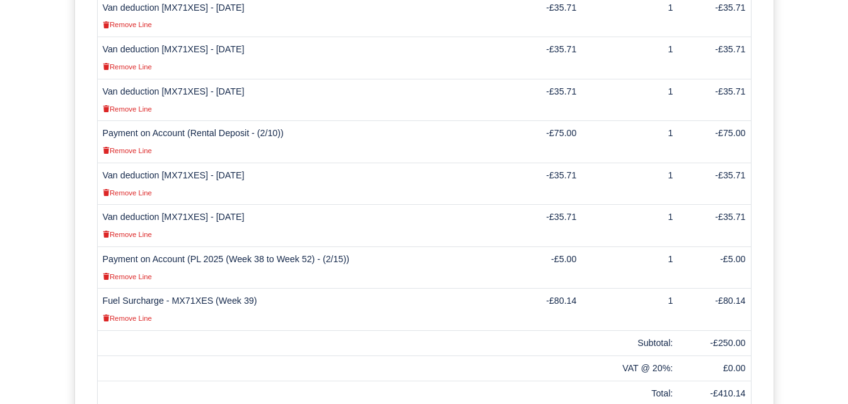
scroll to position [563, 0]
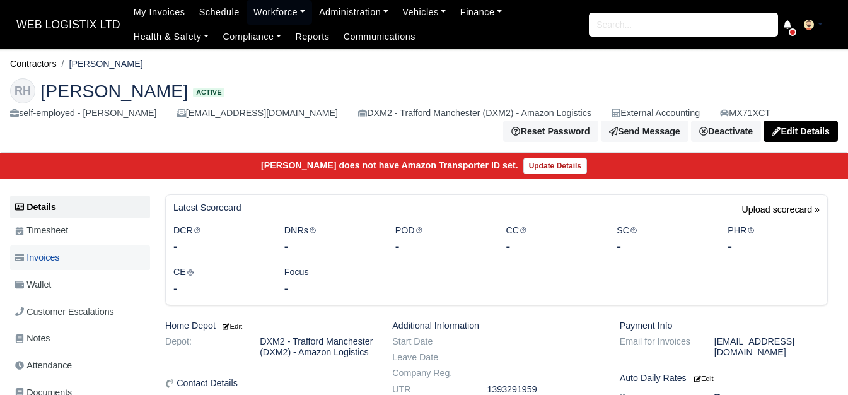
click at [59, 257] on span "Invoices" at bounding box center [37, 257] width 44 height 14
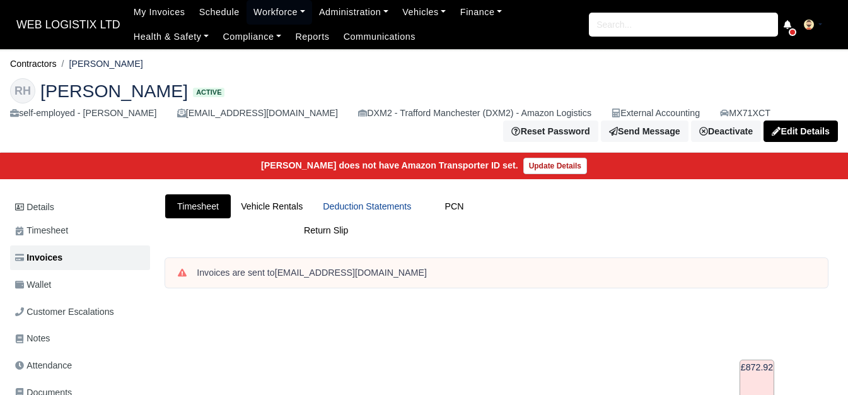
click at [341, 207] on link "Deduction Statements" at bounding box center [367, 206] width 108 height 25
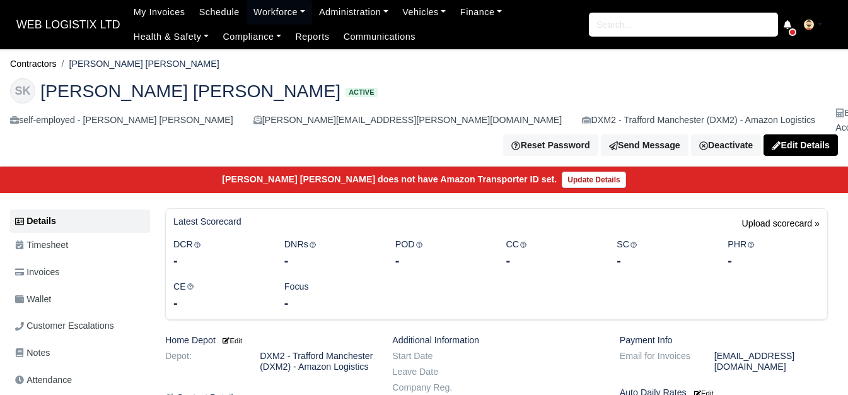
click at [59, 265] on span "Invoices" at bounding box center [37, 272] width 44 height 14
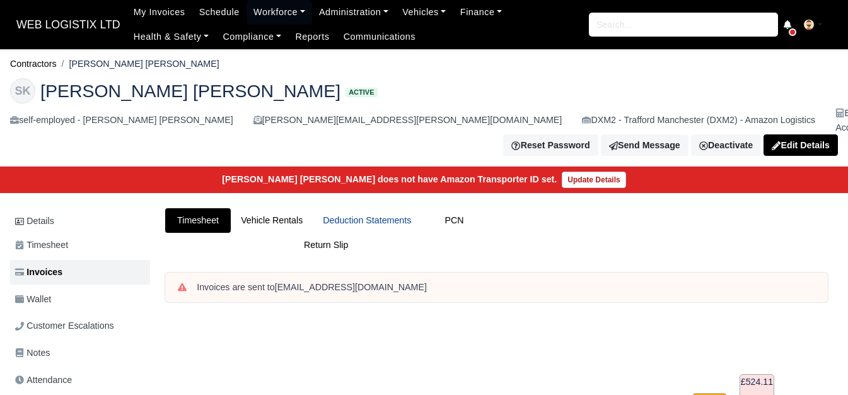
click at [344, 209] on link "Deduction Statements" at bounding box center [367, 220] width 108 height 25
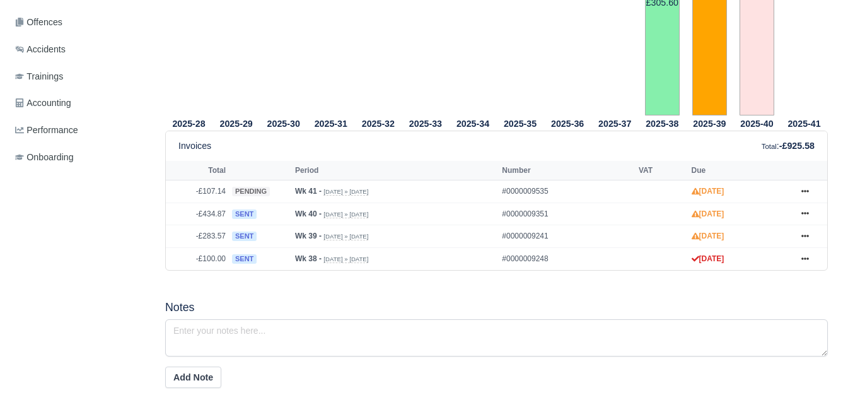
scroll to position [525, 0]
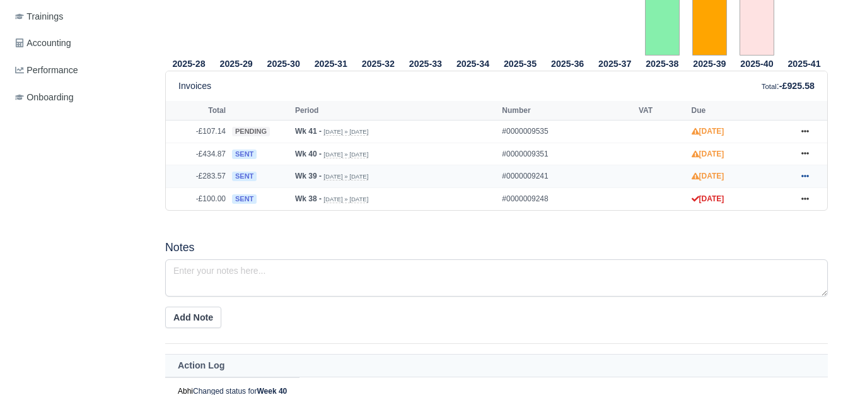
click at [801, 172] on icon at bounding box center [805, 176] width 8 height 8
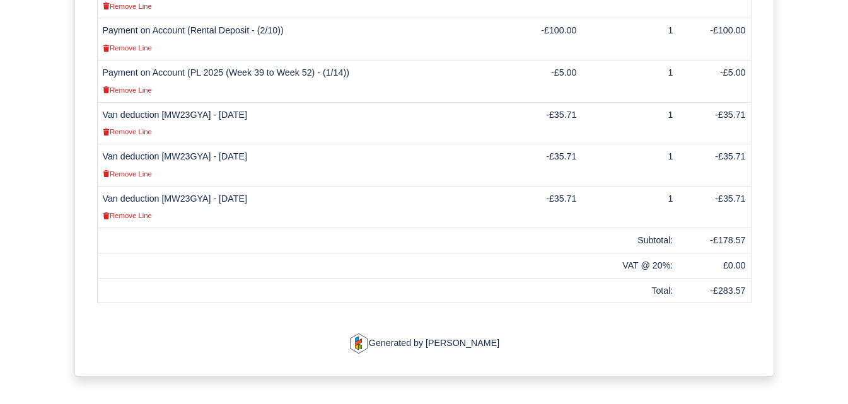
scroll to position [423, 0]
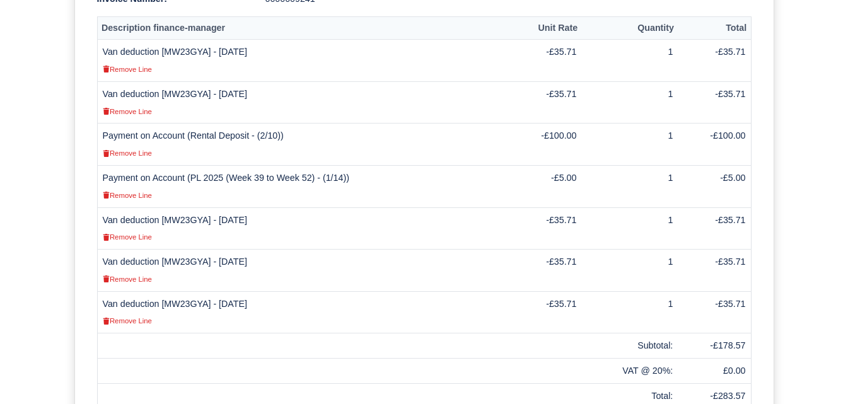
click at [722, 333] on td "-£178.57" at bounding box center [714, 345] width 73 height 25
drag, startPoint x: 722, startPoint y: 301, endPoint x: 744, endPoint y: 301, distance: 22.7
click at [744, 333] on td "-£178.57" at bounding box center [714, 345] width 73 height 25
click at [731, 333] on td "-£178.57" at bounding box center [714, 345] width 73 height 25
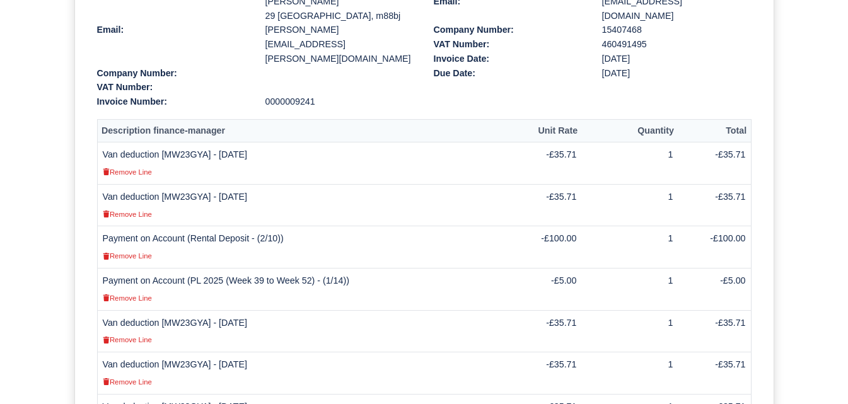
scroll to position [213, 0]
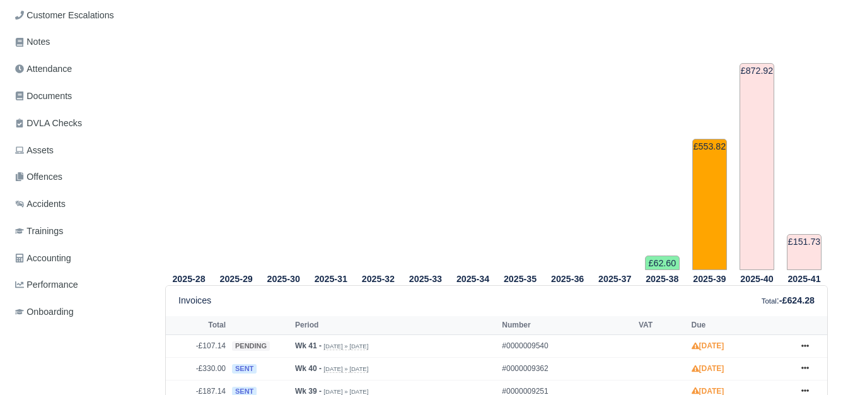
scroll to position [420, 0]
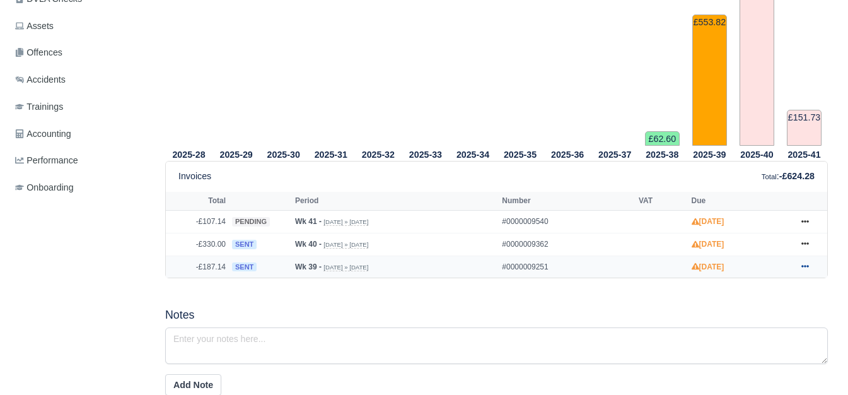
click at [799, 272] on link at bounding box center [805, 267] width 19 height 16
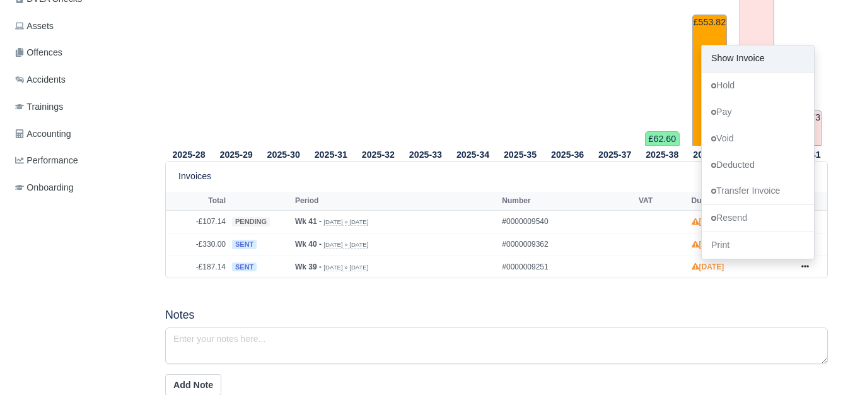
scroll to position [0, 0]
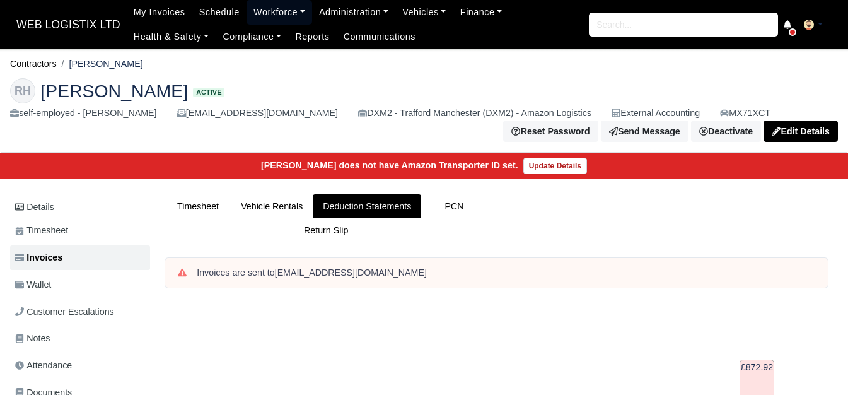
click at [246, 12] on link "Workforce" at bounding box center [279, 12] width 66 height 25
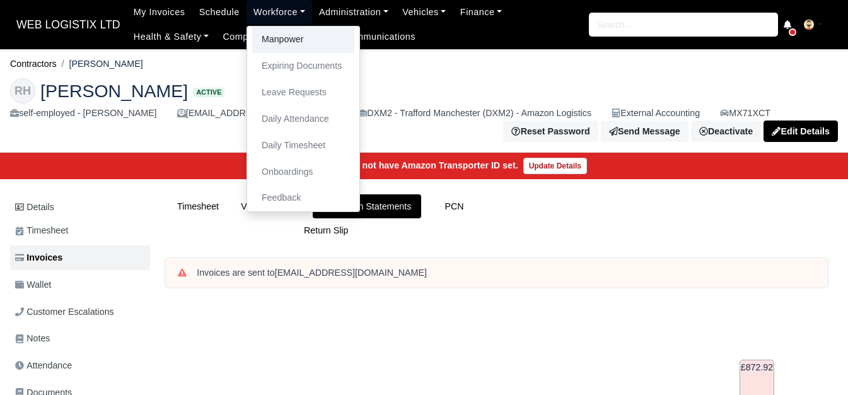
click at [252, 37] on link "Manpower" at bounding box center [303, 39] width 102 height 26
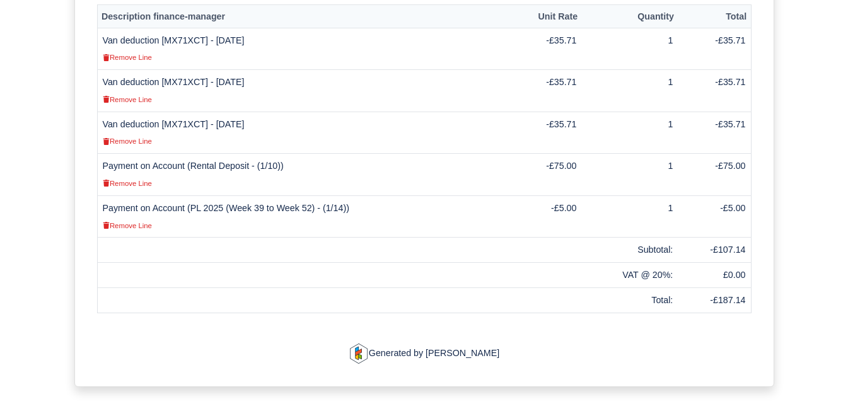
scroll to position [315, 0]
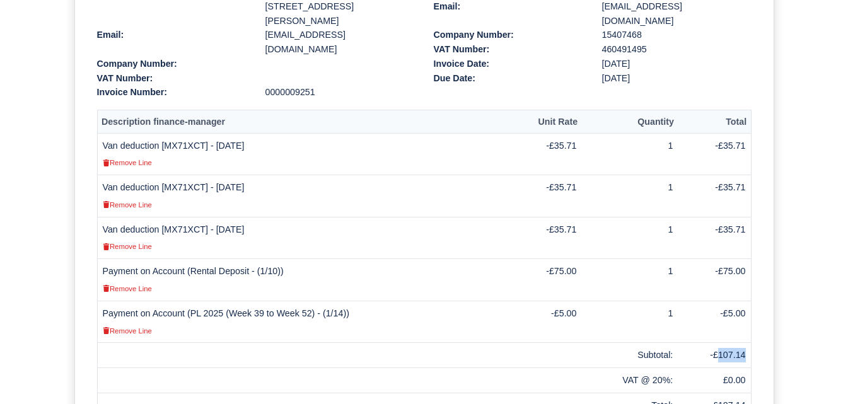
drag, startPoint x: 719, startPoint y: 331, endPoint x: 748, endPoint y: 332, distance: 29.0
click at [748, 343] on td "-£107.14" at bounding box center [714, 355] width 73 height 25
copy td "107.14"
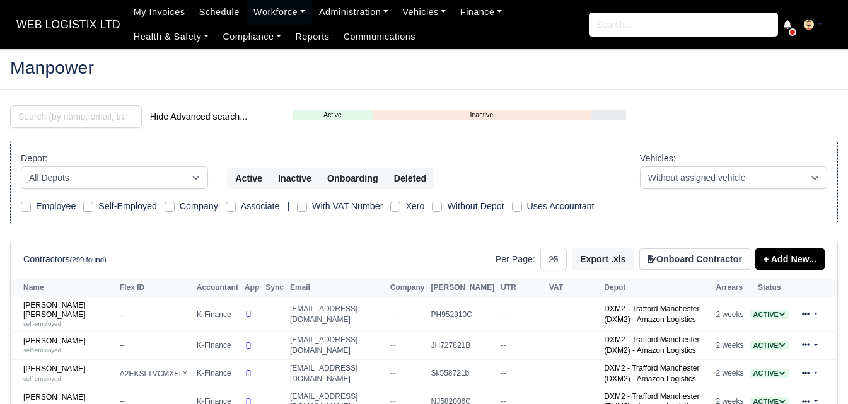
select select "25"
click at [71, 119] on input "search" at bounding box center [76, 116] width 132 height 23
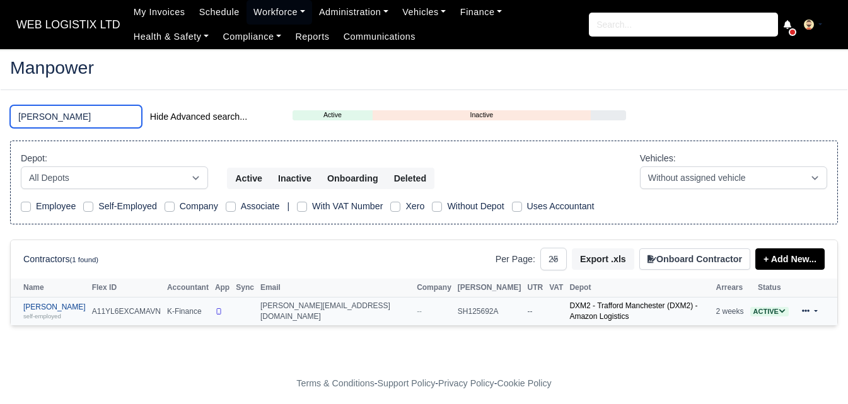
type input "yoel"
click at [54, 318] on small "self-employed" at bounding box center [42, 316] width 38 height 7
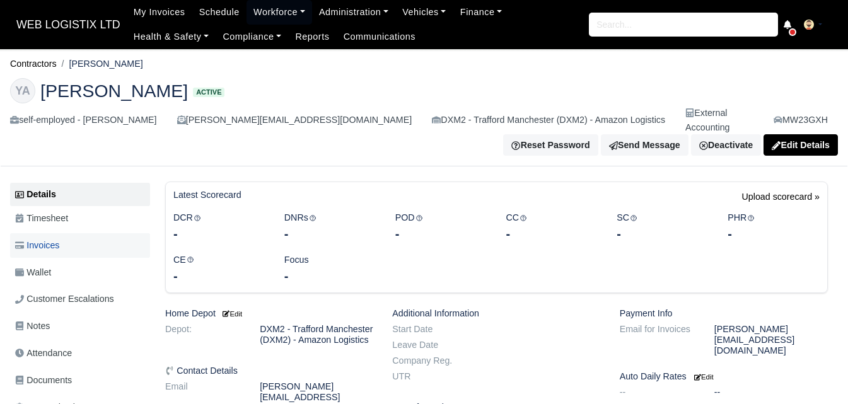
click at [28, 238] on span "Invoices" at bounding box center [37, 245] width 44 height 14
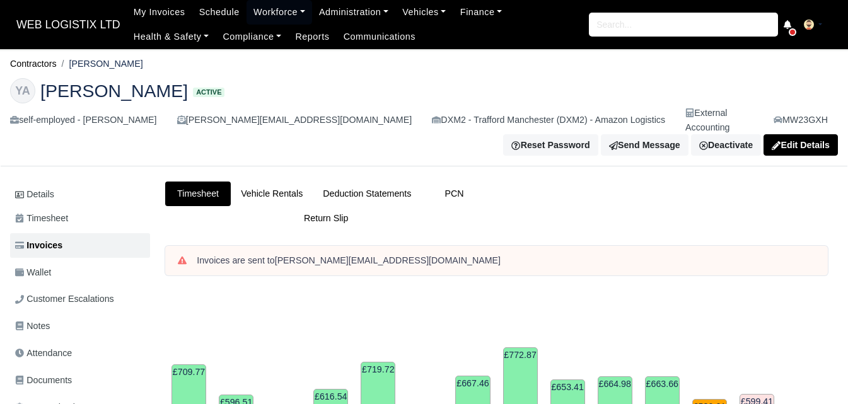
click at [351, 182] on link "Deduction Statements" at bounding box center [367, 194] width 108 height 25
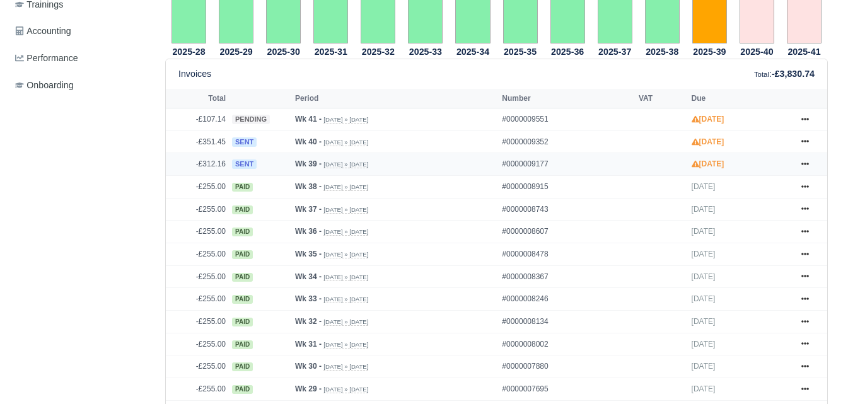
scroll to position [420, 0]
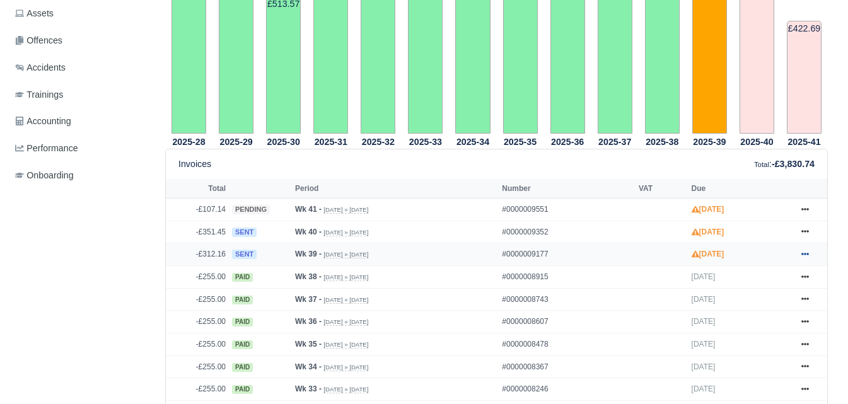
click at [799, 246] on link at bounding box center [805, 254] width 19 height 16
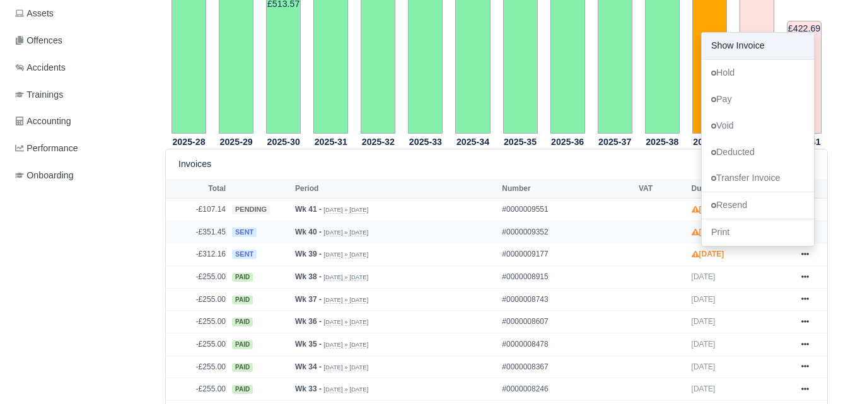
scroll to position [0, 0]
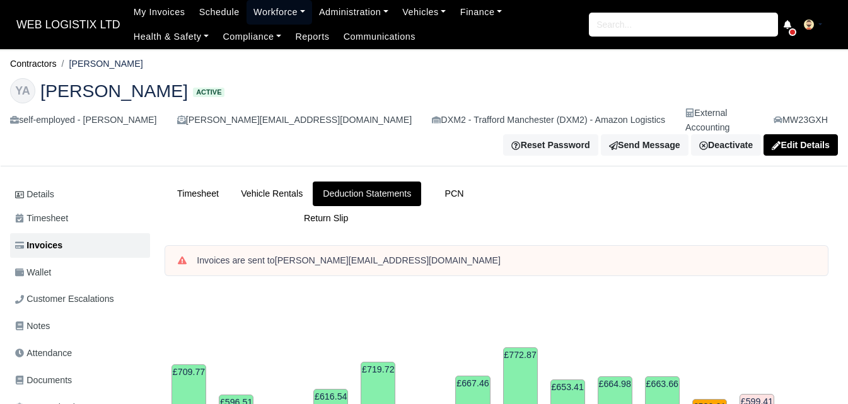
click at [261, 6] on link "Workforce" at bounding box center [279, 12] width 66 height 25
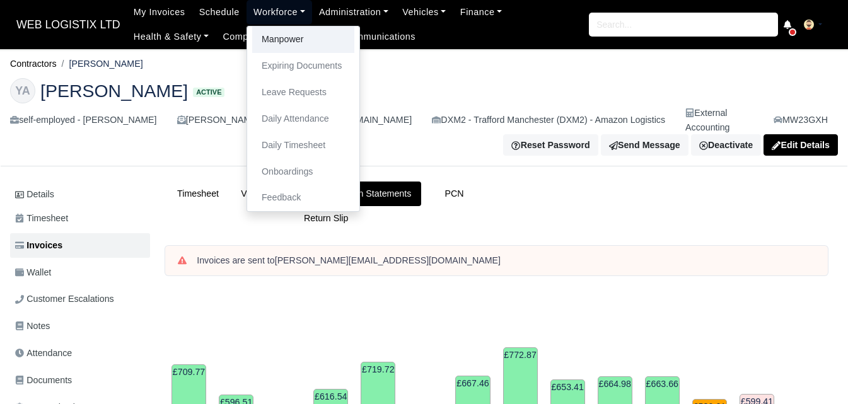
click at [269, 35] on link "Manpower" at bounding box center [303, 39] width 102 height 26
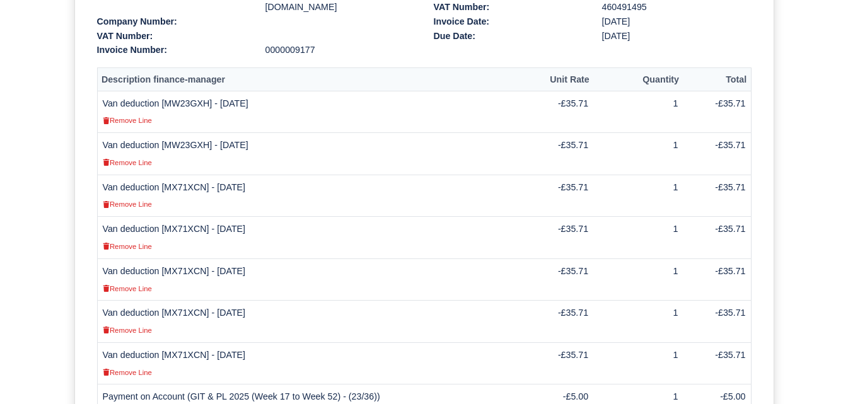
scroll to position [101, 0]
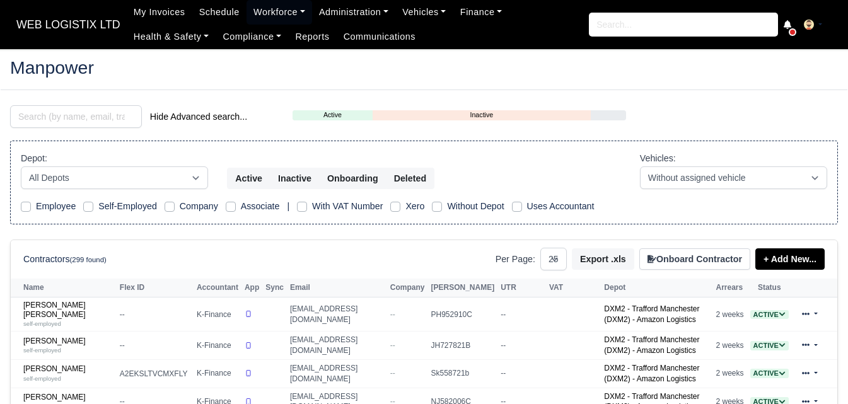
select select "25"
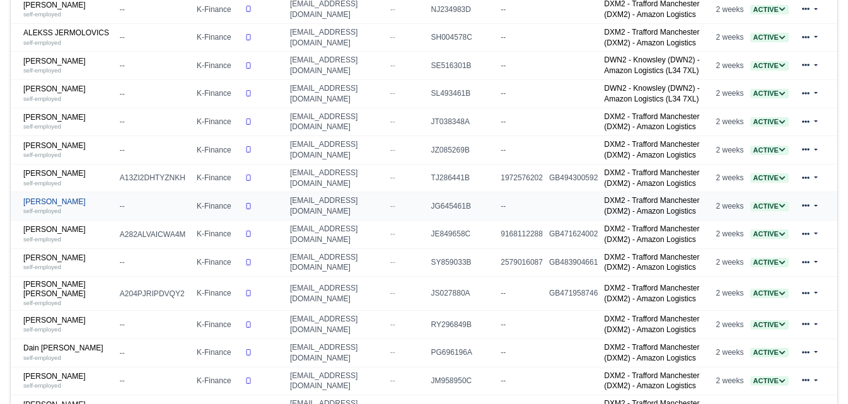
scroll to position [420, 0]
click at [67, 344] on link "Dain Keith Wareing self-employed" at bounding box center [68, 353] width 90 height 18
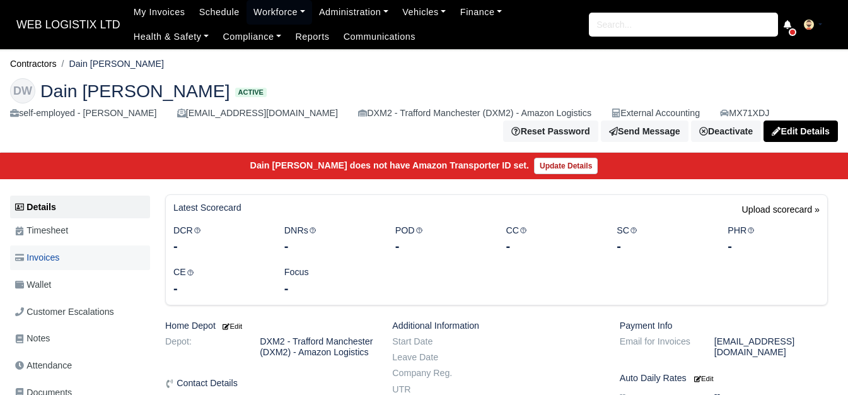
click at [59, 260] on span "Invoices" at bounding box center [37, 257] width 44 height 14
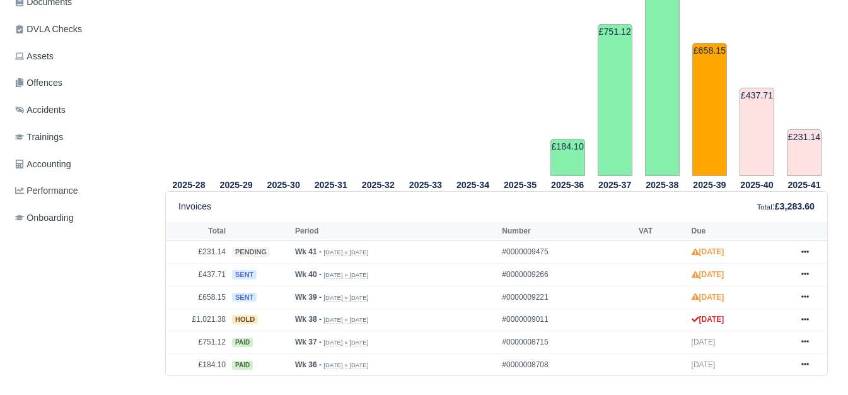
scroll to position [420, 0]
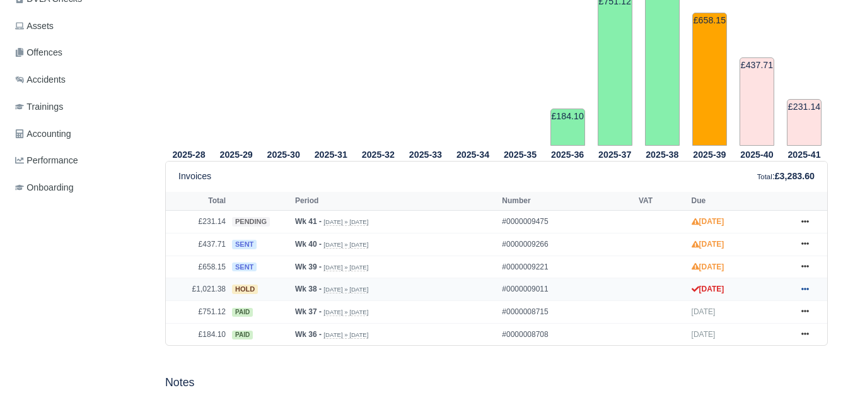
click at [804, 292] on icon at bounding box center [805, 289] width 8 height 8
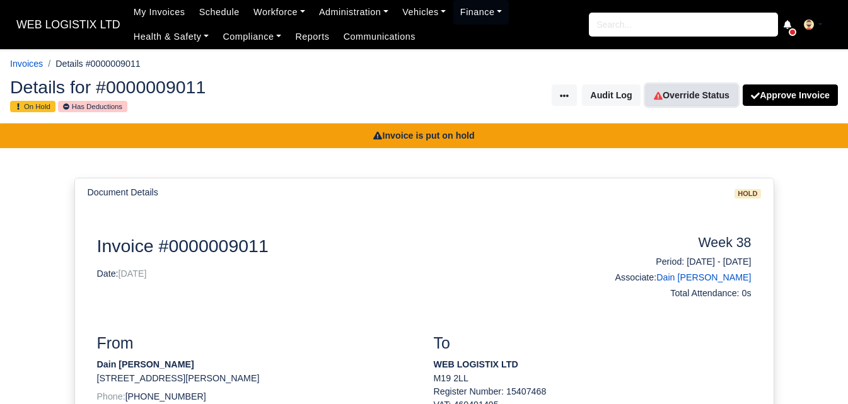
click at [697, 87] on link "Override Status" at bounding box center [691, 94] width 92 height 21
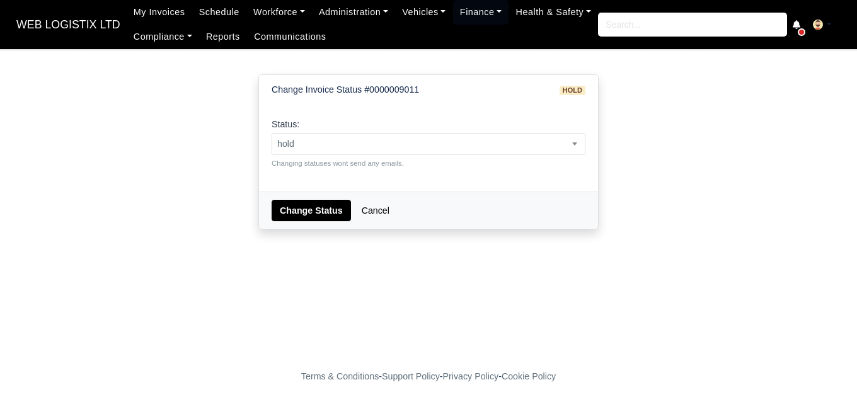
click at [336, 149] on span "hold" at bounding box center [428, 144] width 313 height 16
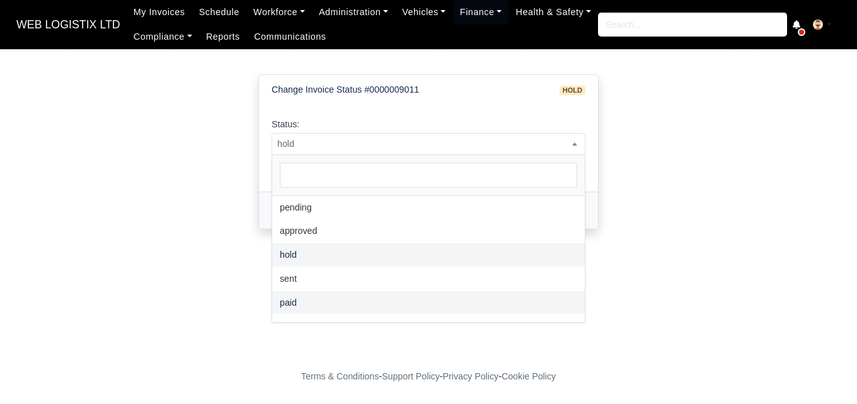
select select "paid"
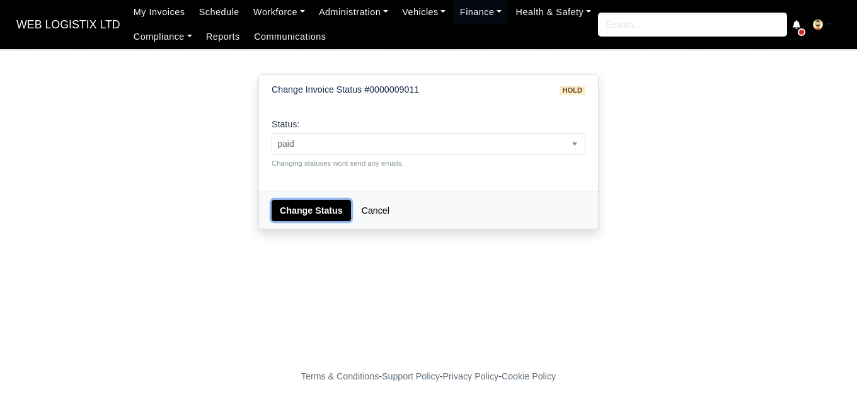
click at [296, 203] on button "Change Status" at bounding box center [311, 210] width 79 height 21
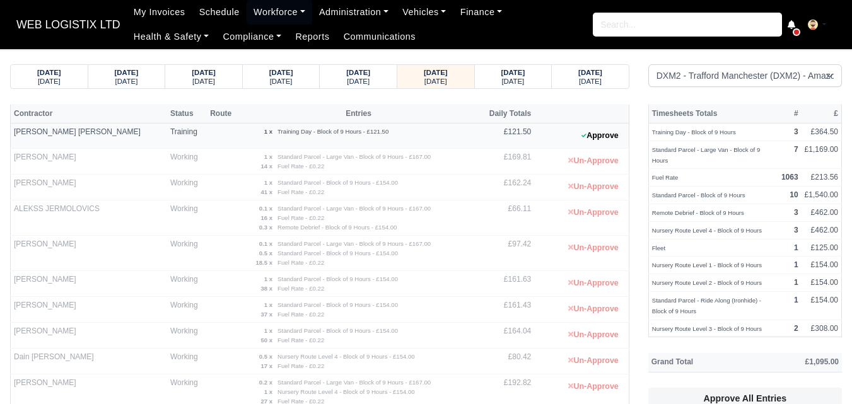
select select "1"
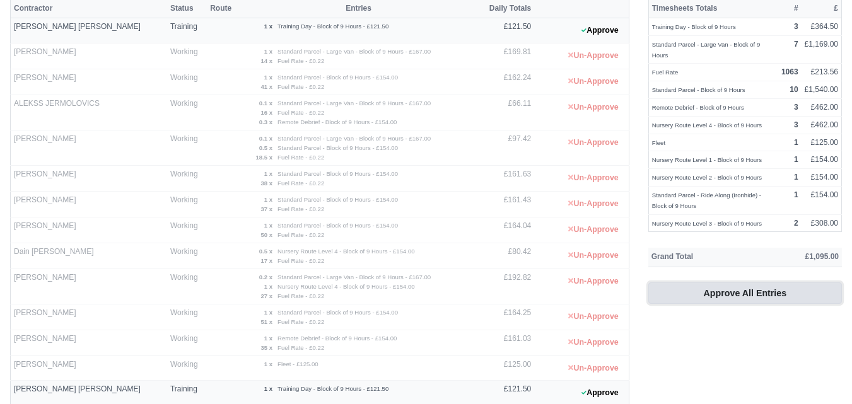
click at [747, 284] on button "Approve All Entries" at bounding box center [745, 292] width 194 height 21
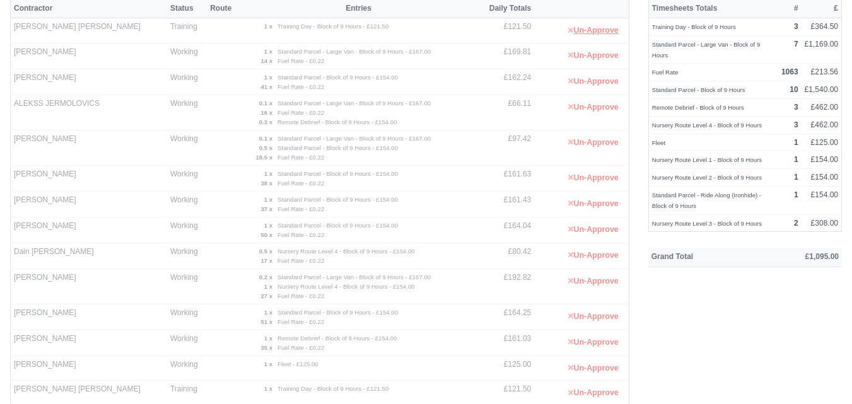
scroll to position [0, 0]
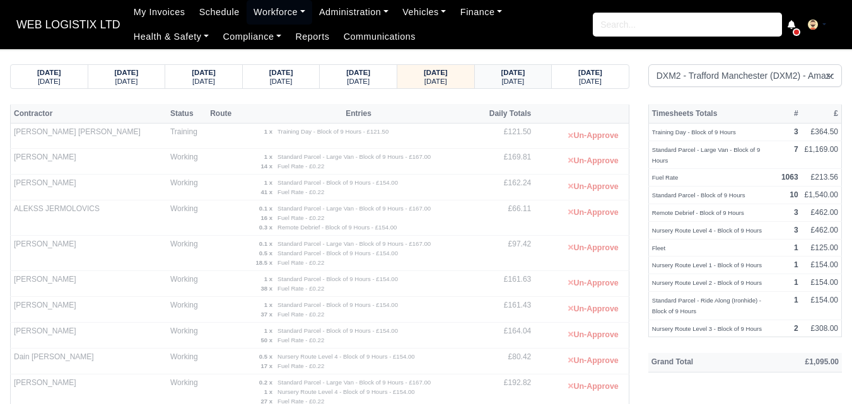
click at [511, 79] on small "[DATE]" at bounding box center [512, 82] width 23 height 8
